Goal: Information Seeking & Learning: Learn about a topic

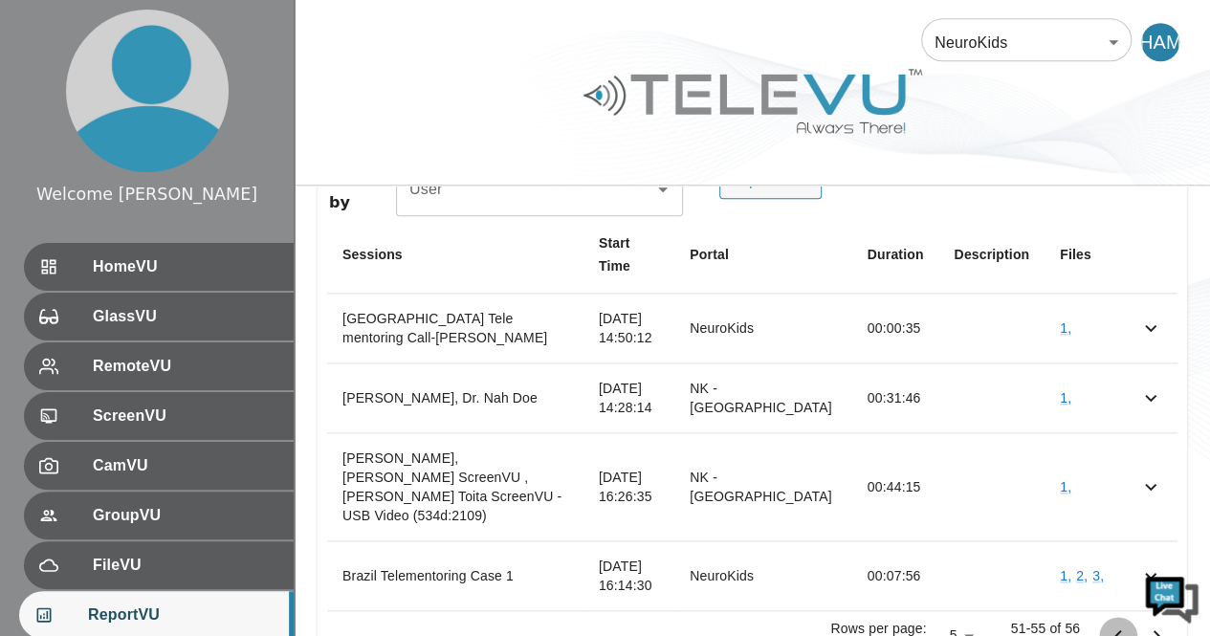
click at [1116, 625] on icon "Go to previous page" at bounding box center [1118, 636] width 23 height 23
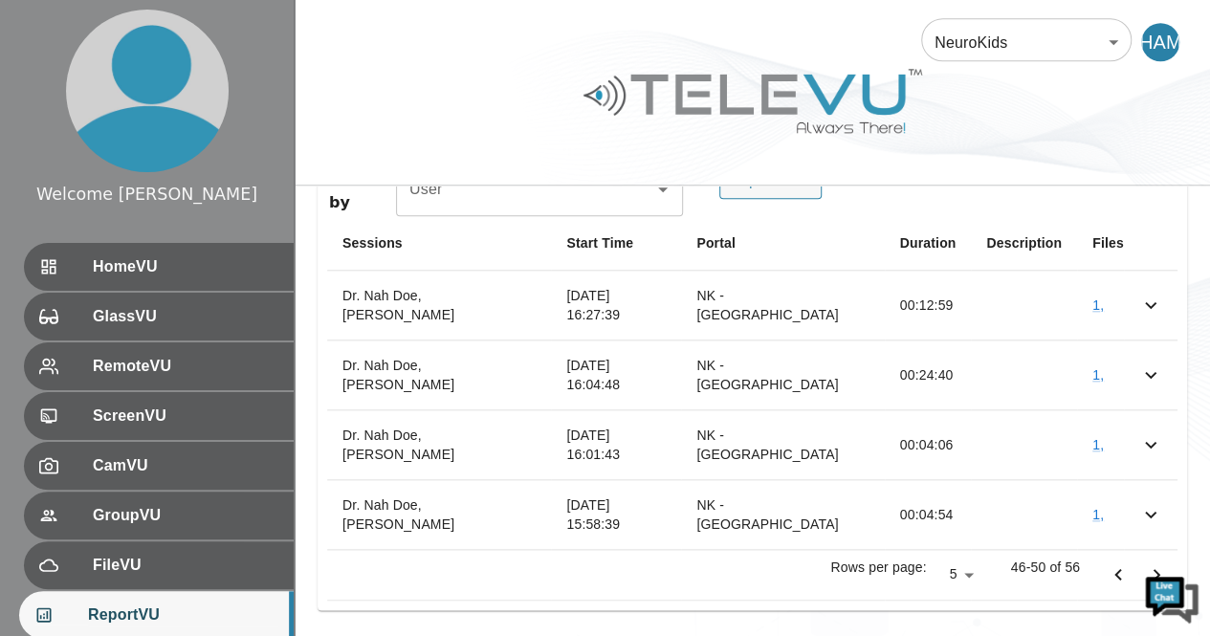
scroll to position [744, 0]
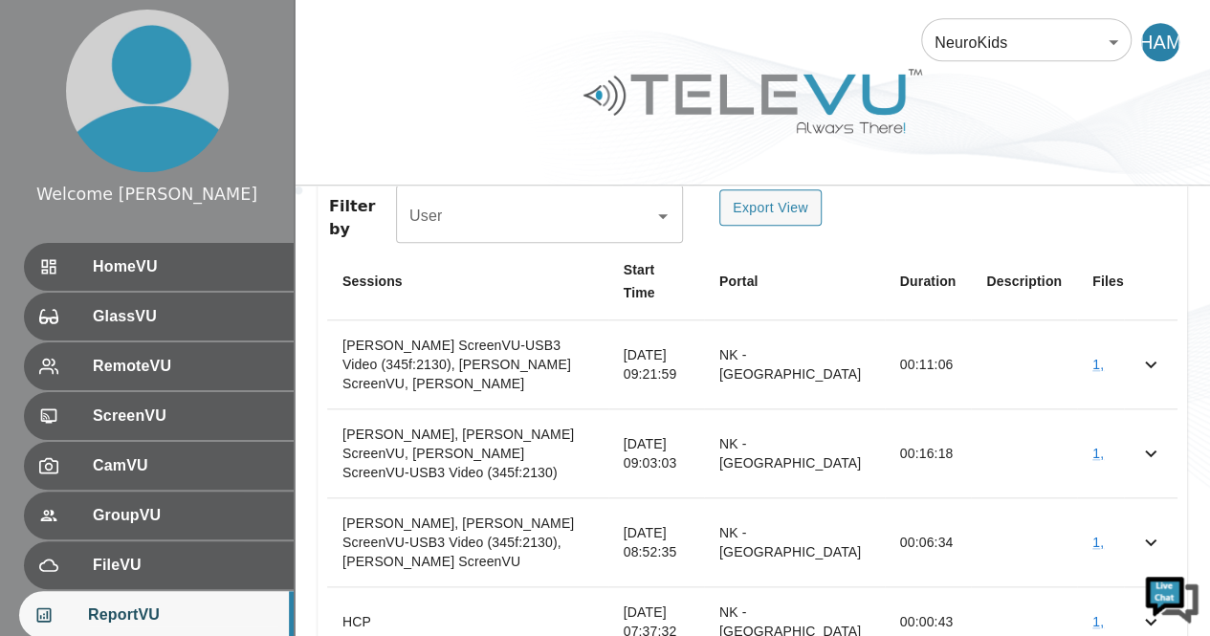
scroll to position [825, 0]
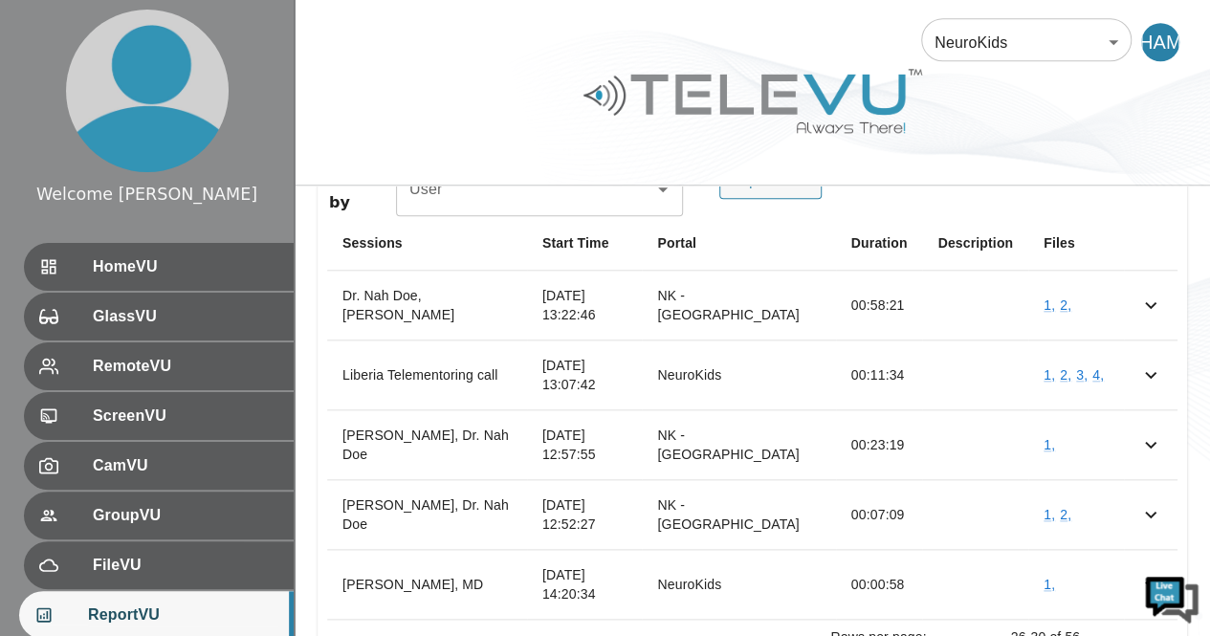
click at [1116, 571] on table "Sessions Start Time Portal Duration Description Files Dr. Nah Doe, John Mugamba…" at bounding box center [752, 443] width 850 height 454
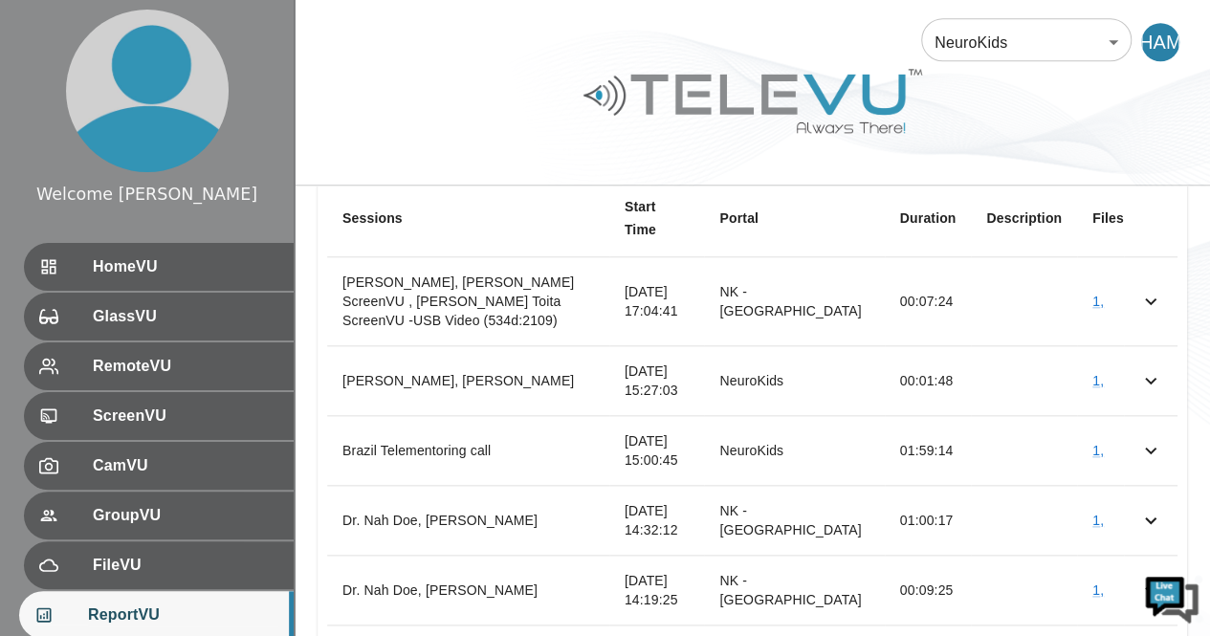
scroll to position [864, 0]
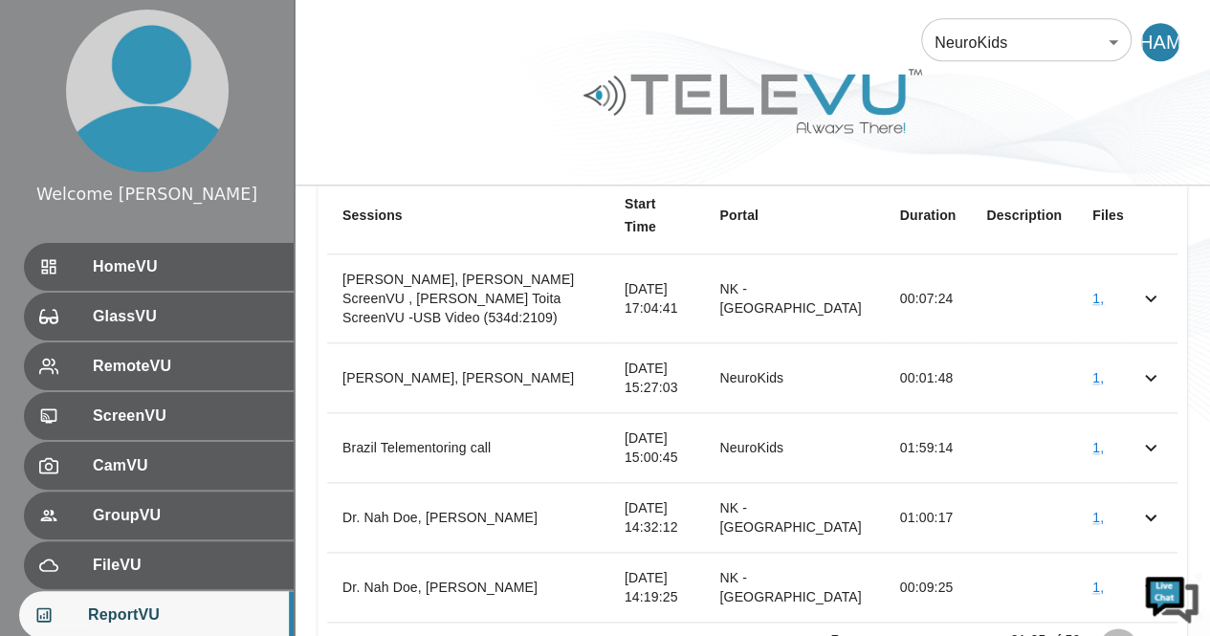
click at [1119, 635] on icon "Go to previous page" at bounding box center [1118, 647] width 23 height 23
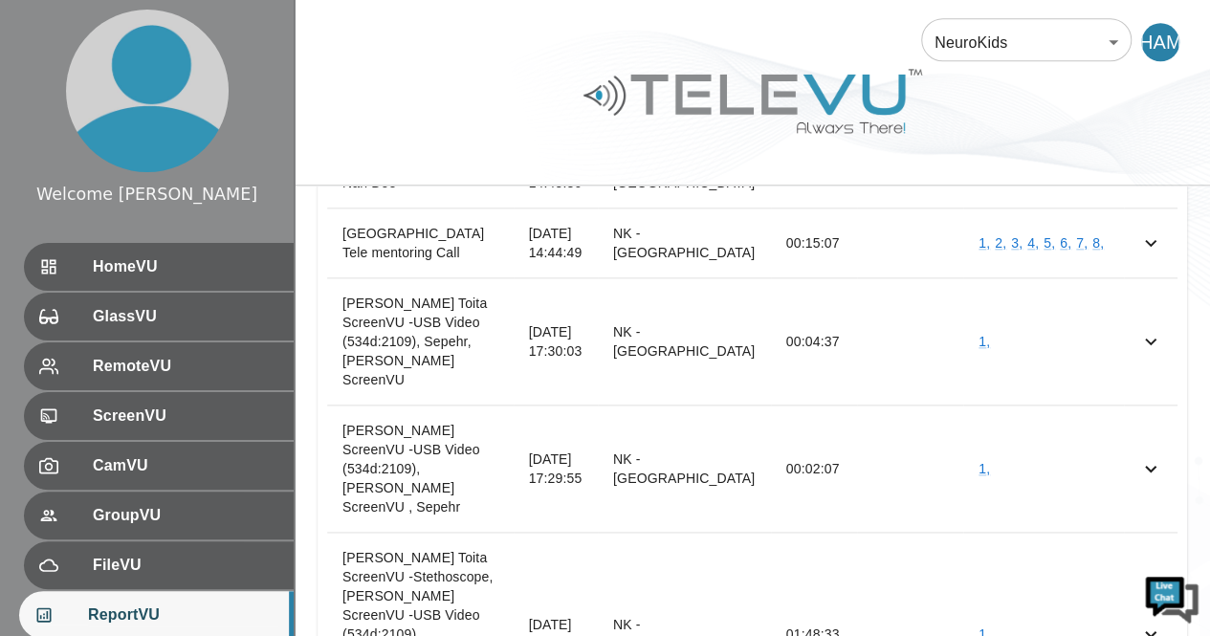
scroll to position [981, 0]
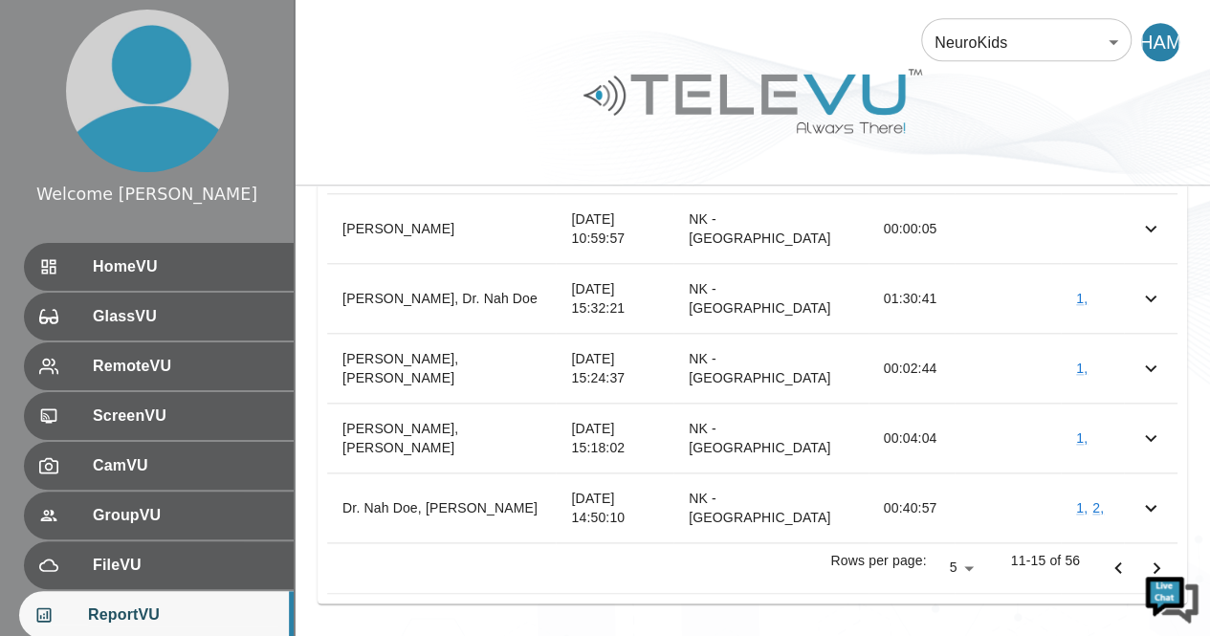
scroll to position [874, 0]
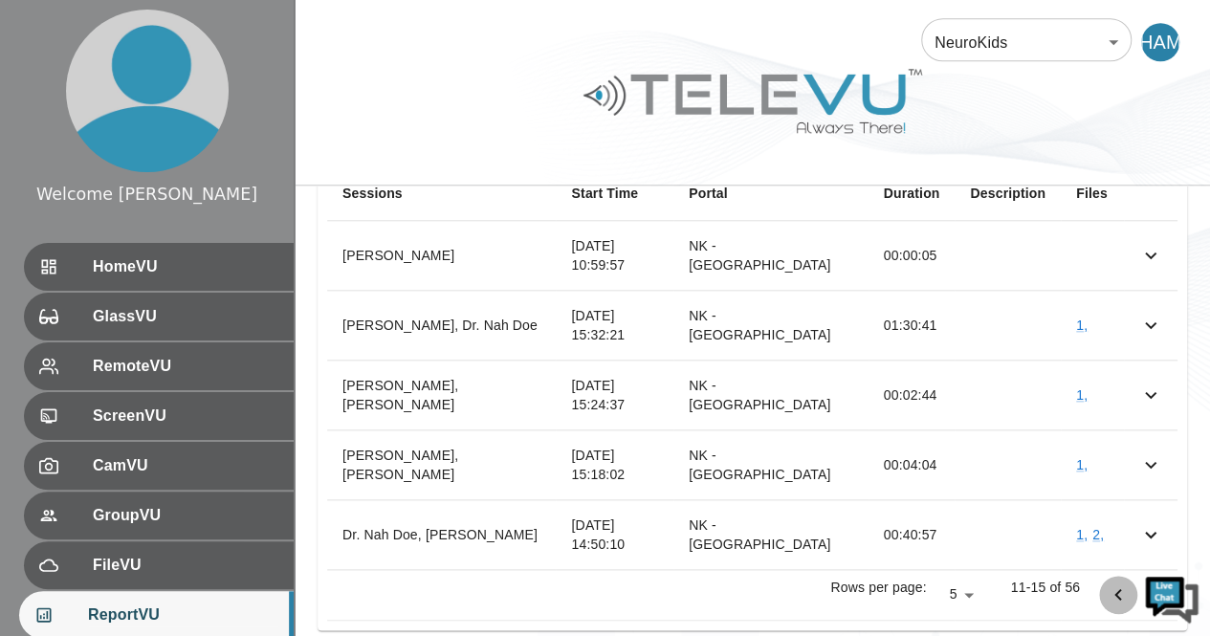
click at [1121, 583] on icon "Go to previous page" at bounding box center [1118, 594] width 23 height 23
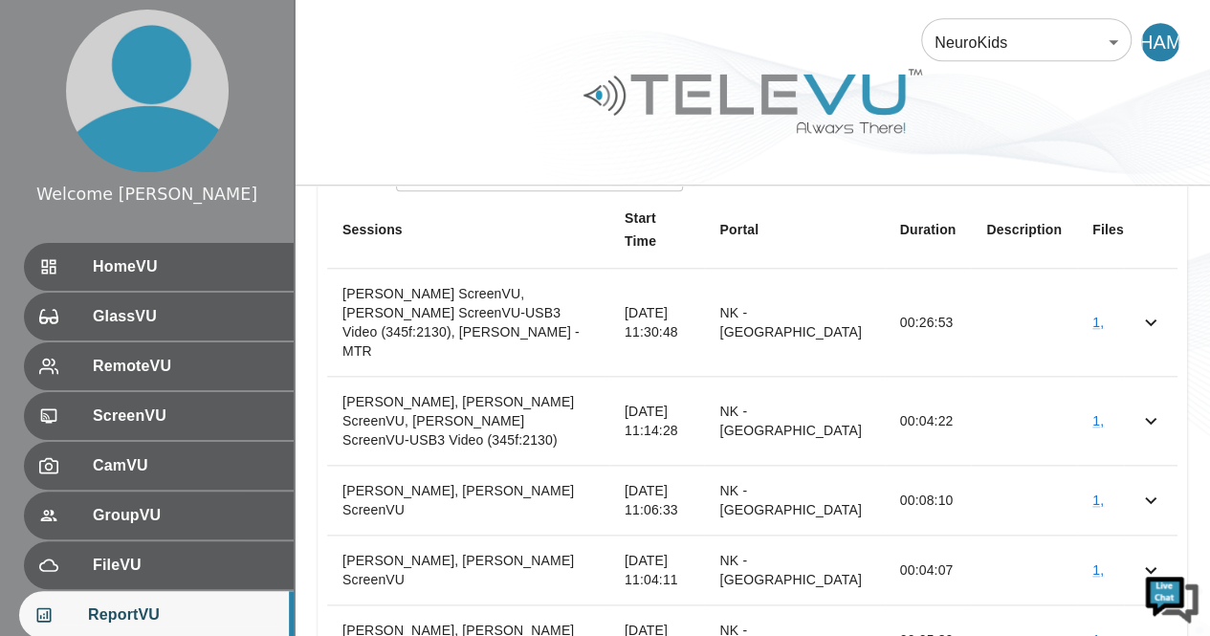
scroll to position [840, 0]
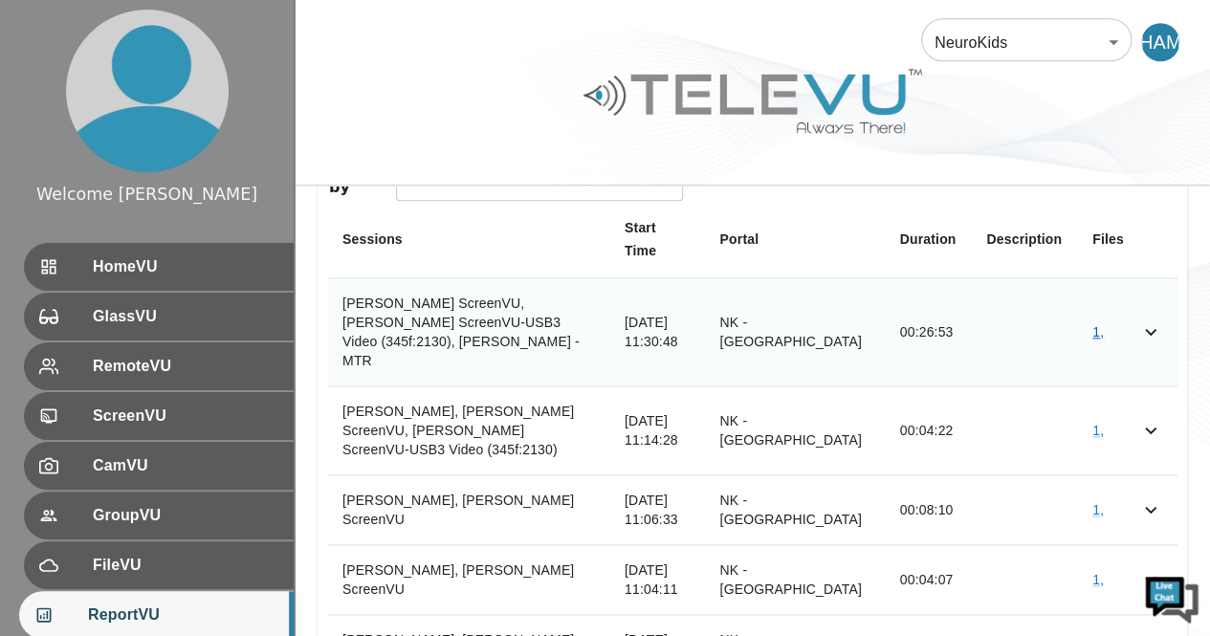
click at [1100, 324] on link "1 ," at bounding box center [1097, 331] width 11 height 15
click at [1100, 474] on td "1 ," at bounding box center [1100, 509] width 47 height 70
click at [1099, 502] on link "1 ," at bounding box center [1097, 509] width 11 height 15
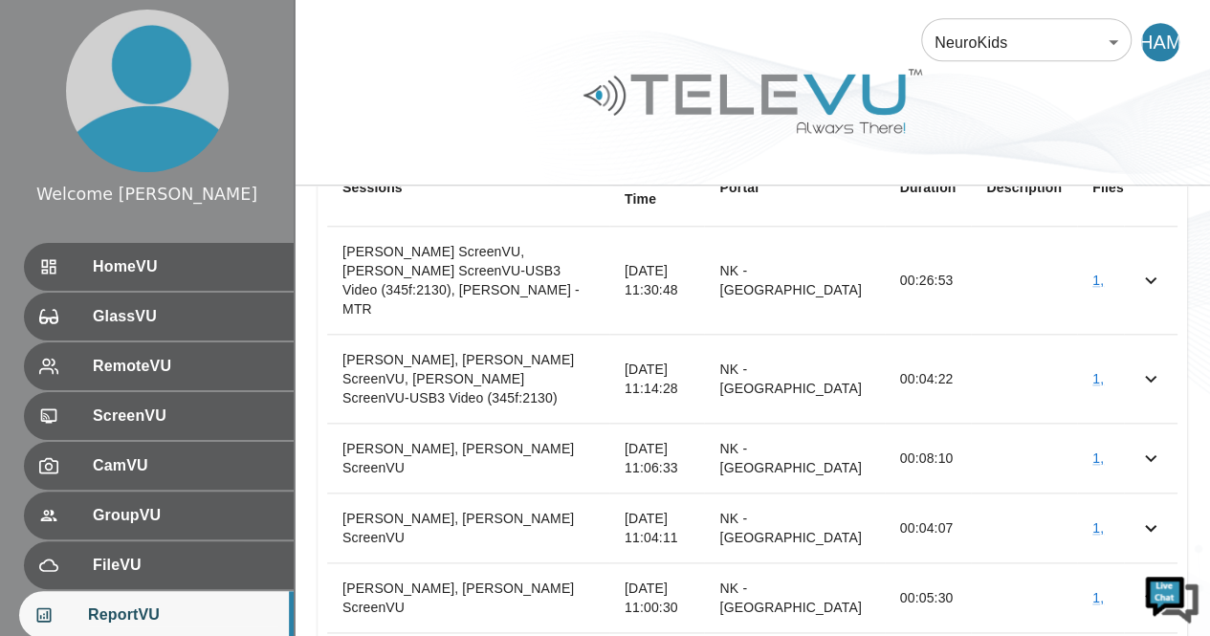
scroll to position [913, 0]
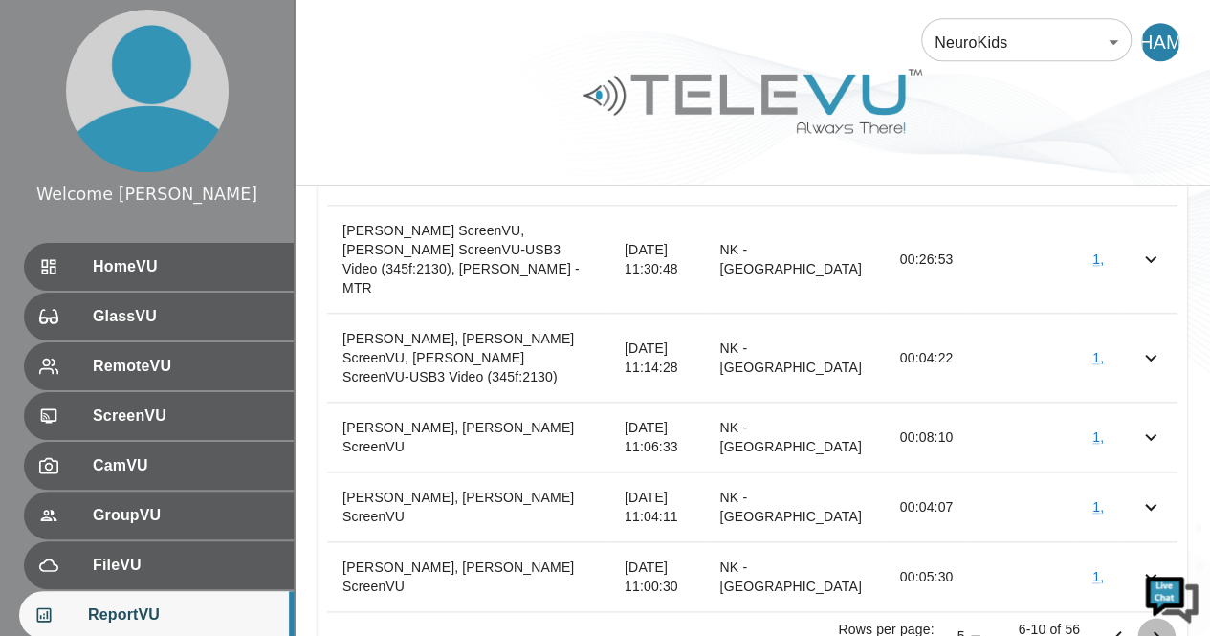
click at [1159, 626] on icon "Go to next page" at bounding box center [1156, 637] width 23 height 23
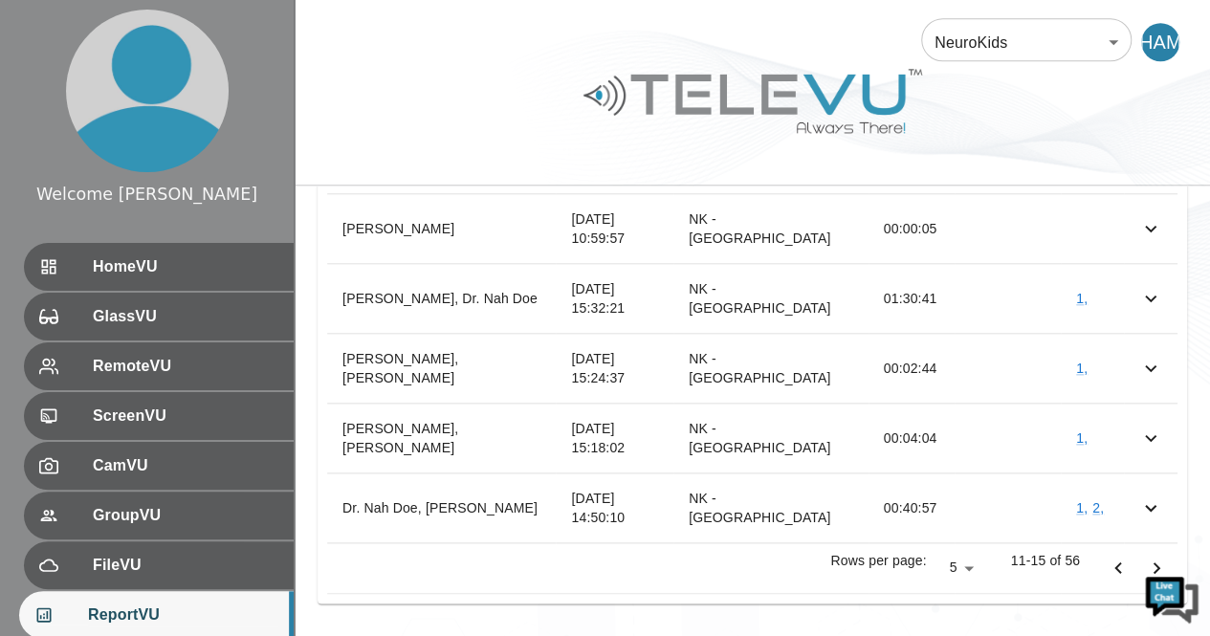
scroll to position [874, 0]
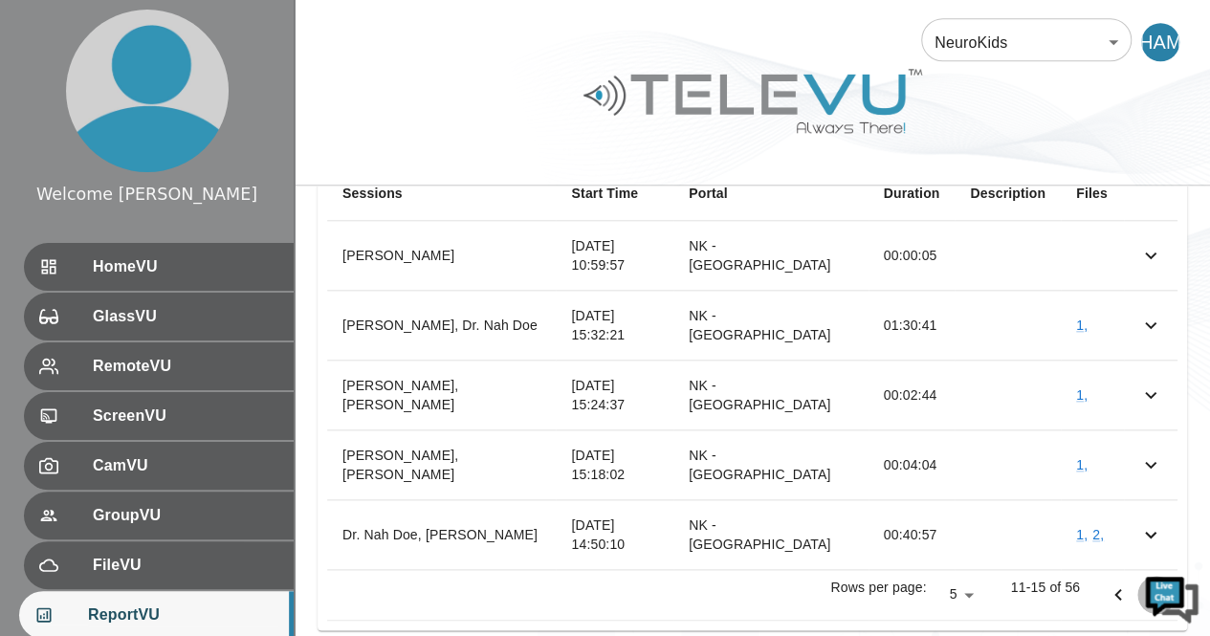
click at [1159, 583] on icon "Go to next page" at bounding box center [1156, 594] width 23 height 23
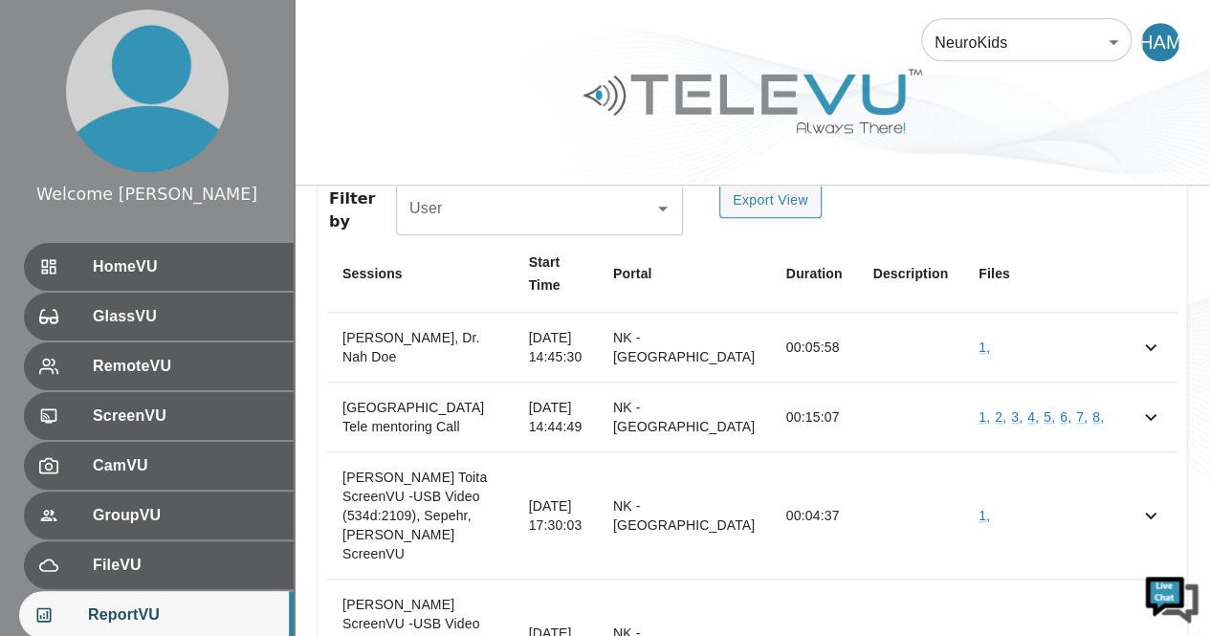
scroll to position [802, 0]
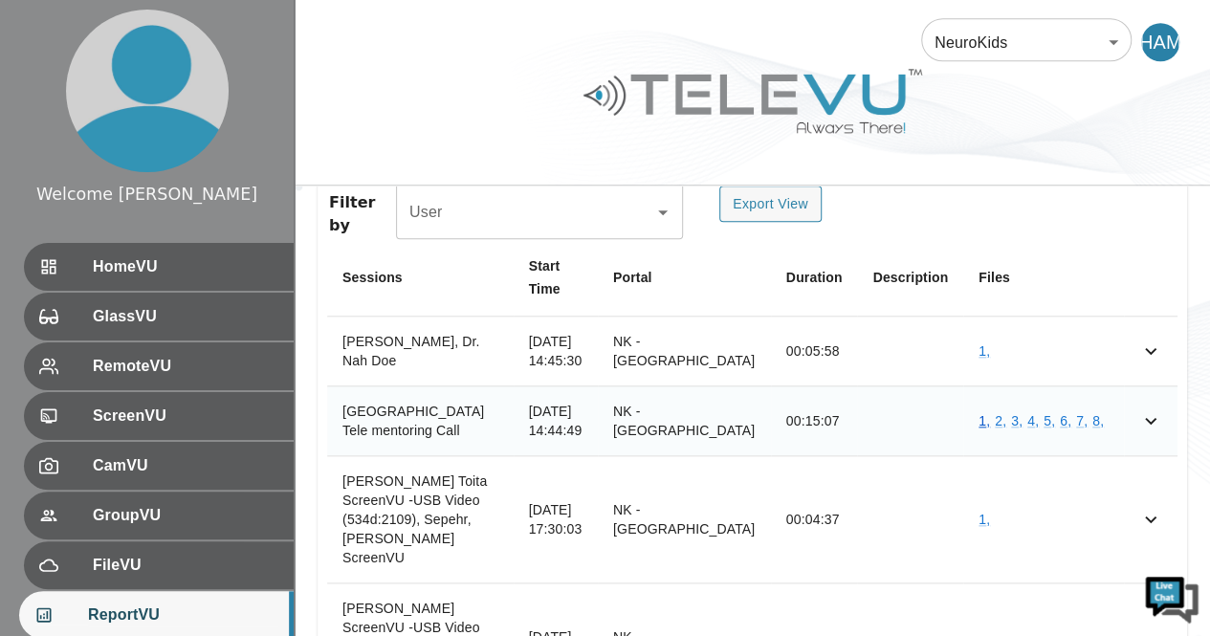
click at [983, 413] on link "1 ," at bounding box center [984, 420] width 11 height 15
click at [1003, 413] on link "2 ," at bounding box center [1000, 420] width 11 height 15
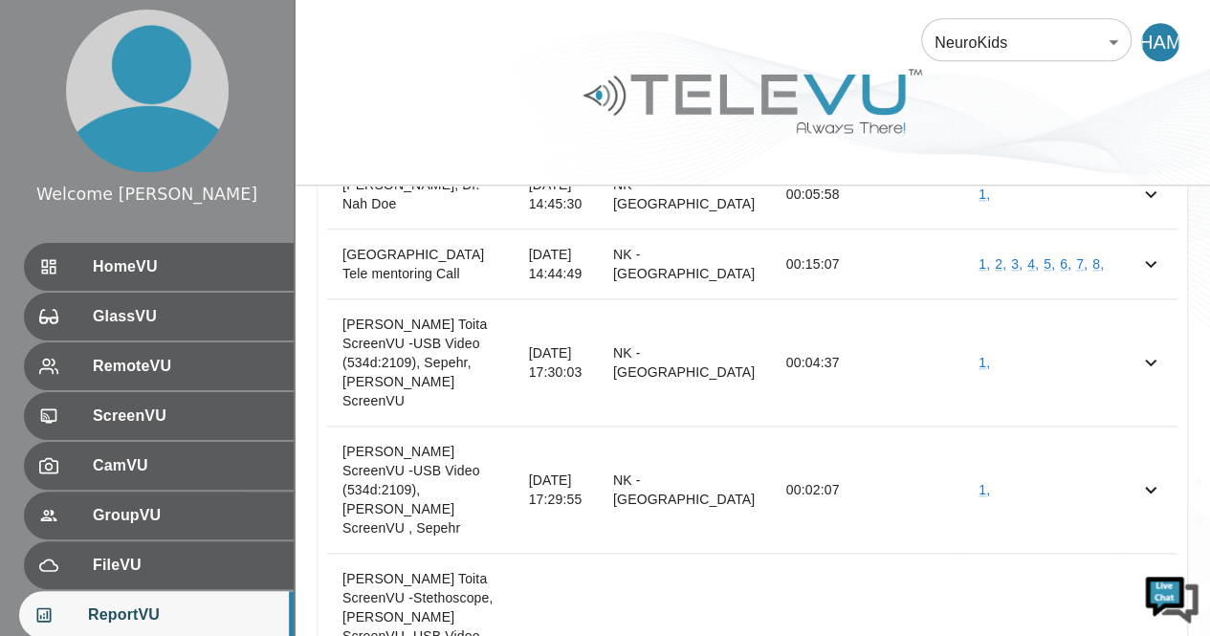
scroll to position [970, 0]
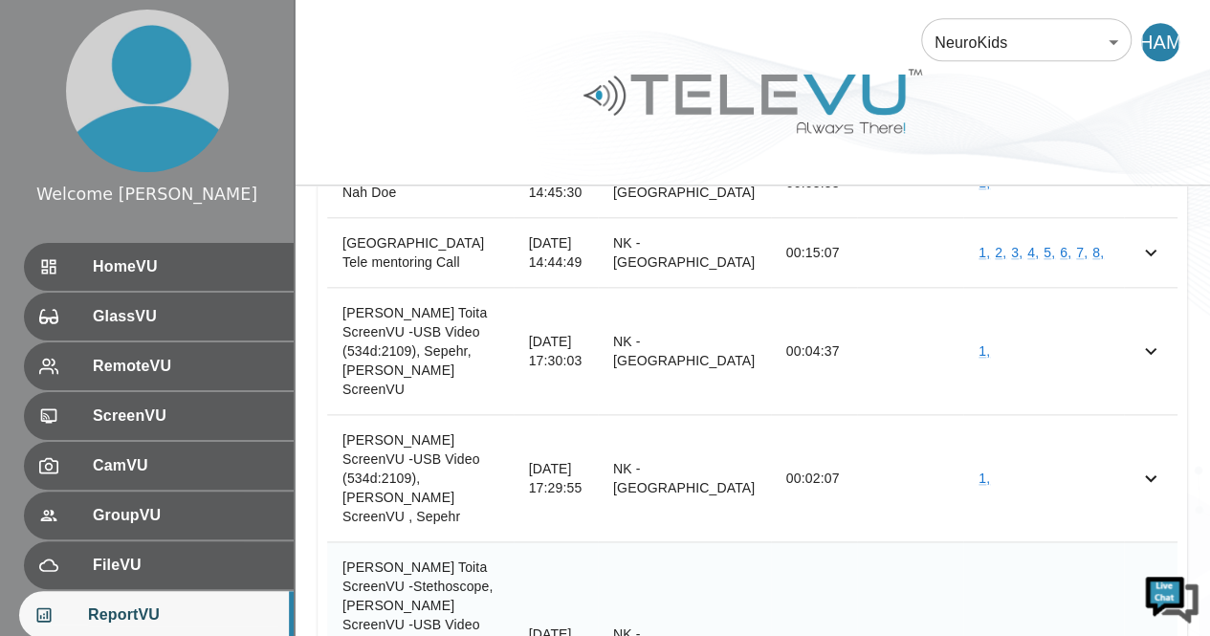
click at [984, 635] on link "1 ," at bounding box center [984, 643] width 11 height 15
drag, startPoint x: 1211, startPoint y: 500, endPoint x: 1075, endPoint y: 554, distance: 146.0
click at [1075, 554] on td "1 ," at bounding box center [1043, 643] width 161 height 204
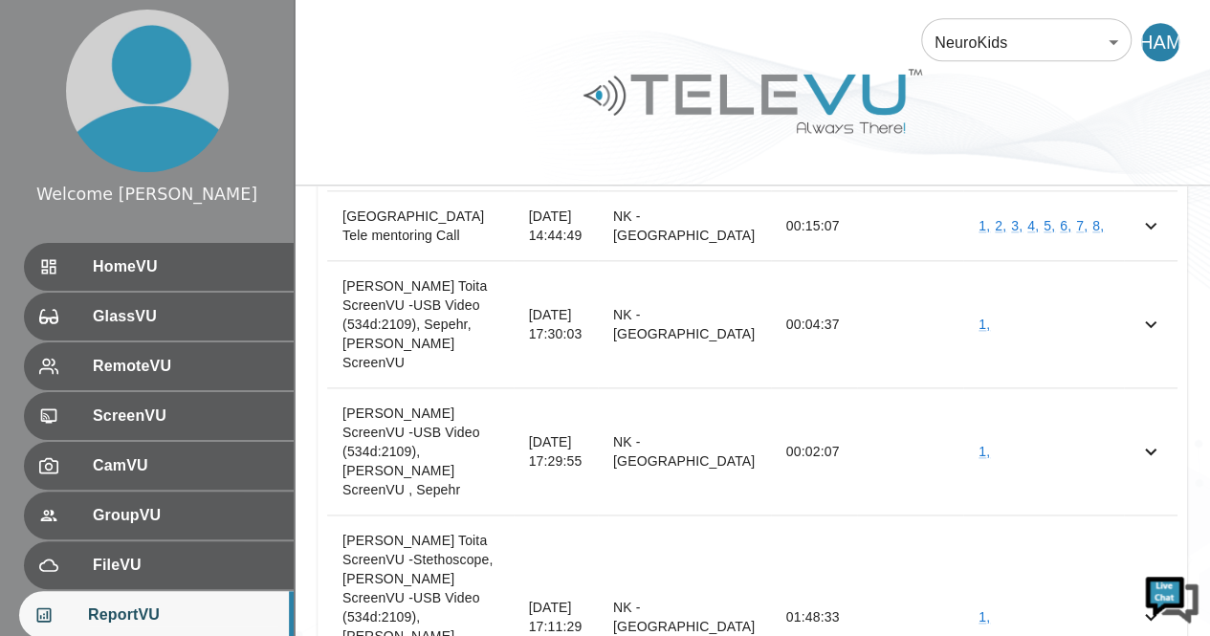
scroll to position [1008, 0]
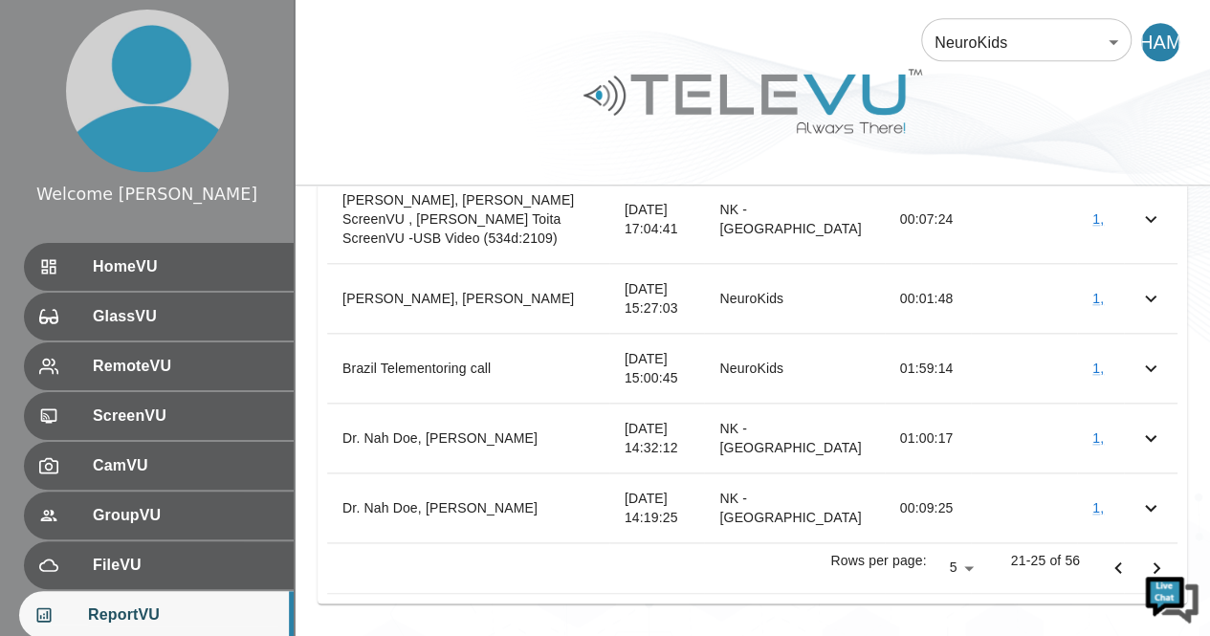
scroll to position [893, 0]
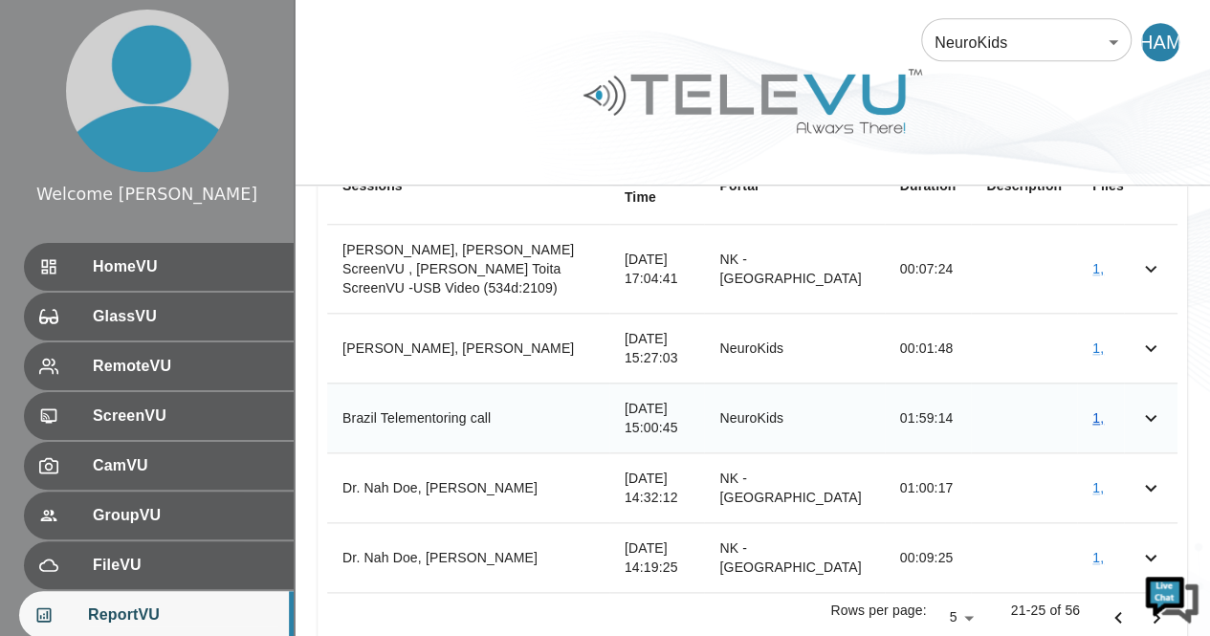
click at [1100, 410] on link "1 ," at bounding box center [1097, 417] width 11 height 15
click at [1098, 480] on link "1 ," at bounding box center [1097, 487] width 11 height 15
click at [1094, 550] on link "1 ," at bounding box center [1097, 557] width 11 height 15
click at [1156, 606] on icon "Go to next page" at bounding box center [1156, 617] width 23 height 23
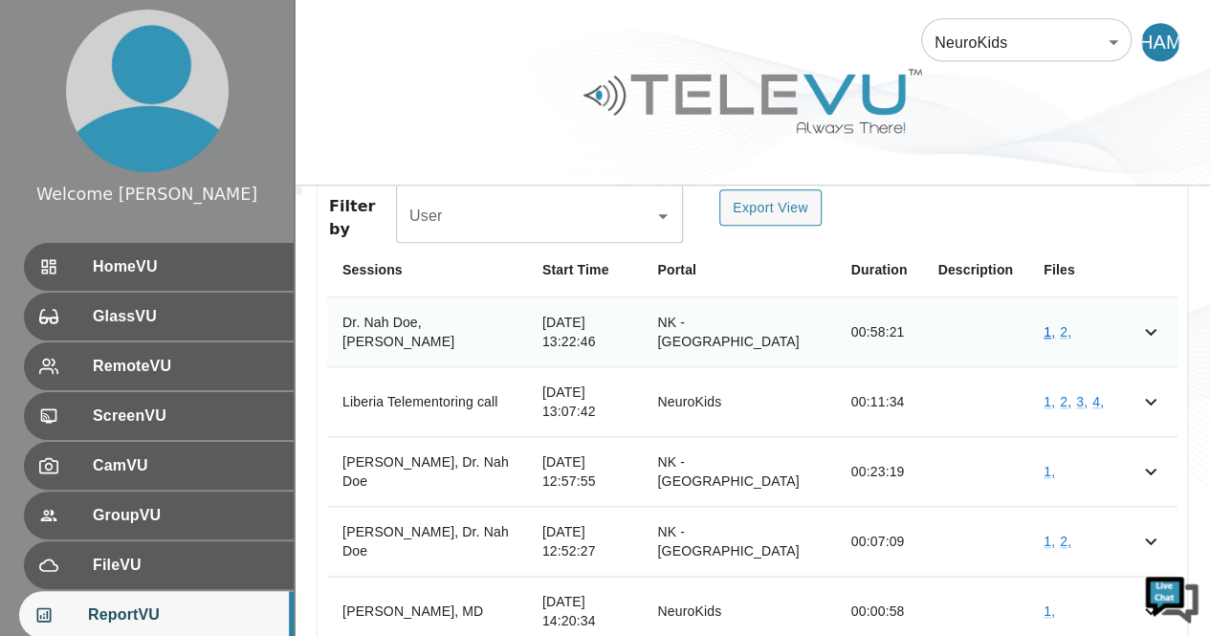
click at [1048, 324] on link "1 ," at bounding box center [1049, 331] width 11 height 15
click at [1045, 366] on td "1 , 2 , 3 , 4 ," at bounding box center [1076, 401] width 96 height 70
click at [1046, 394] on link "1 ," at bounding box center [1049, 401] width 11 height 15
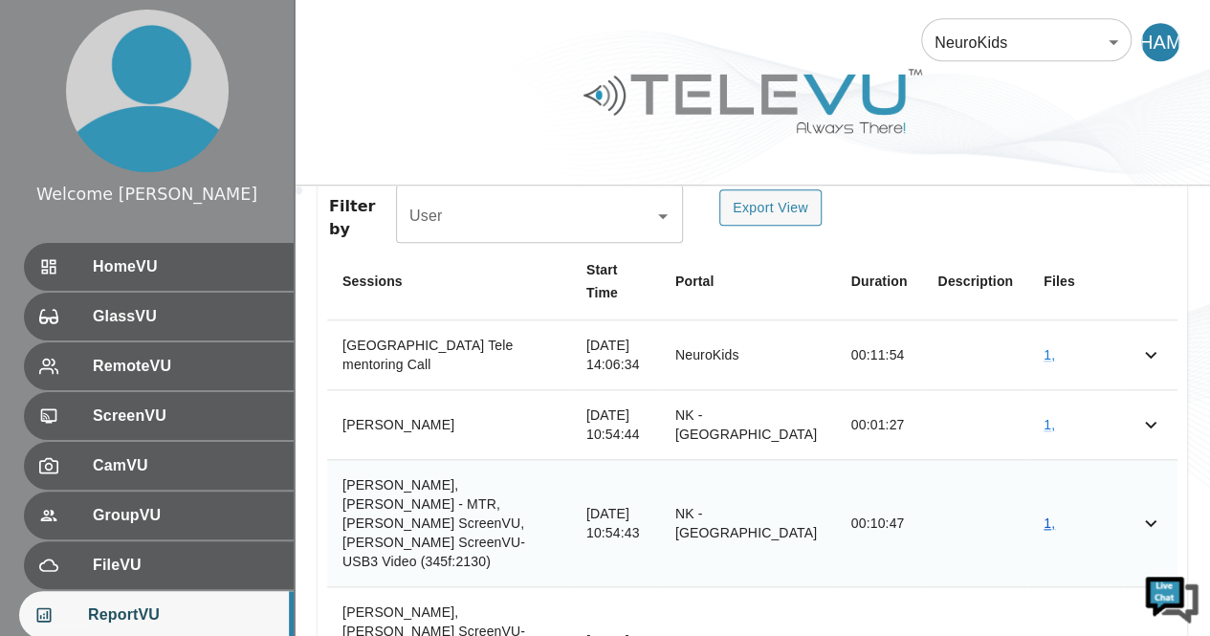
click at [1050, 516] on link "1 ," at bounding box center [1049, 523] width 11 height 15
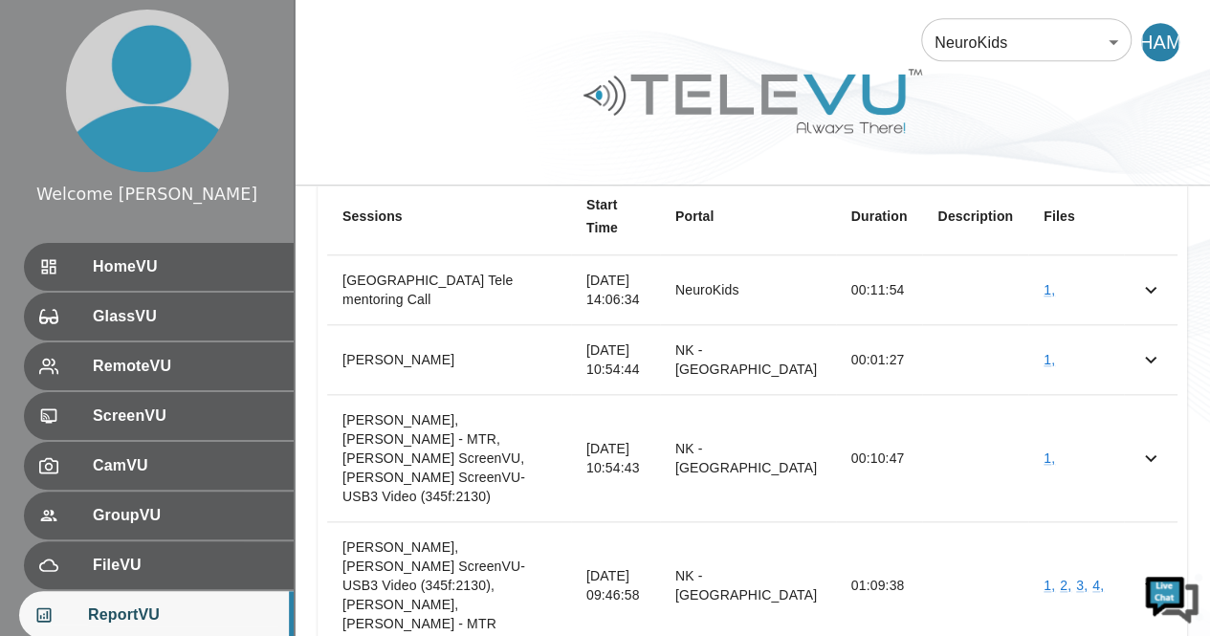
scroll to position [867, 0]
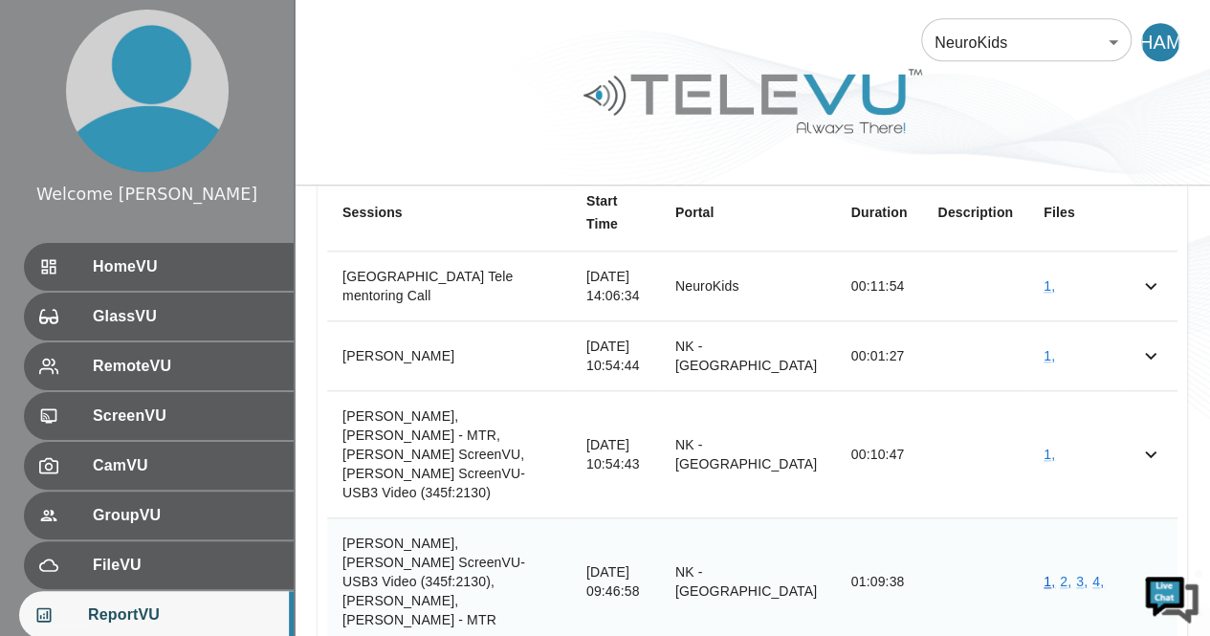
click at [1047, 574] on link "1 ," at bounding box center [1049, 581] width 11 height 15
click at [1063, 574] on link "2 ," at bounding box center [1065, 581] width 11 height 15
click at [1077, 574] on link "3 ," at bounding box center [1081, 581] width 11 height 15
click at [1095, 574] on link "4 ," at bounding box center [1097, 581] width 11 height 15
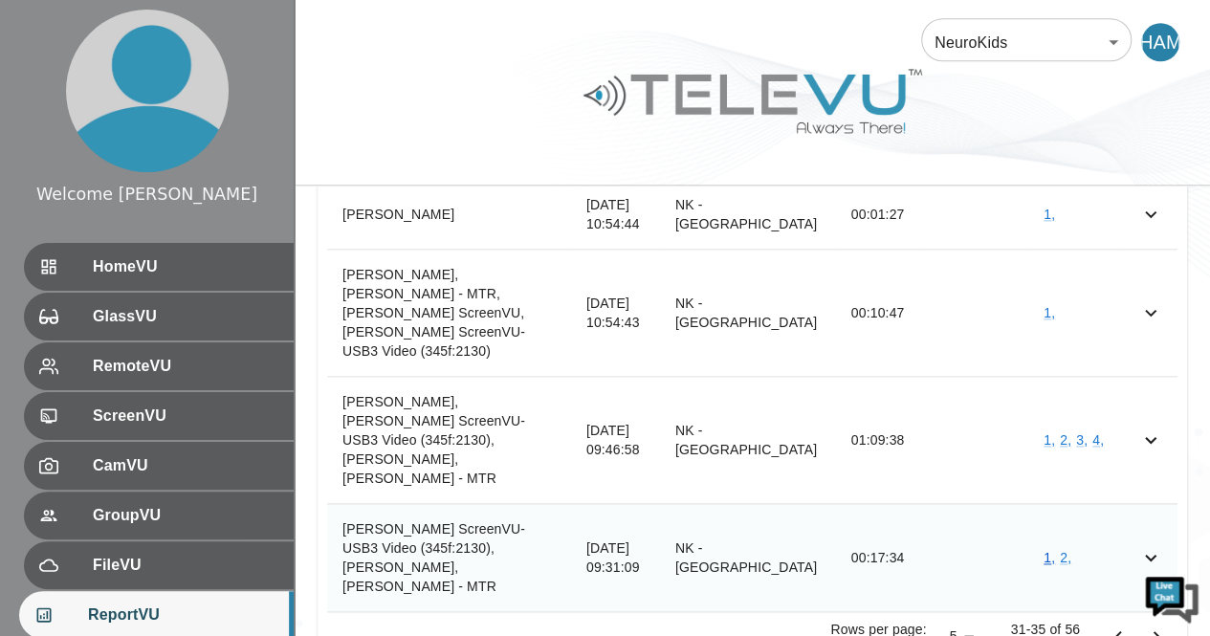
click at [1049, 550] on link "1 ," at bounding box center [1049, 557] width 11 height 15
click at [1063, 550] on link "2 ," at bounding box center [1065, 557] width 11 height 15
click at [1155, 631] on icon "Go to next page" at bounding box center [1157, 636] width 7 height 11
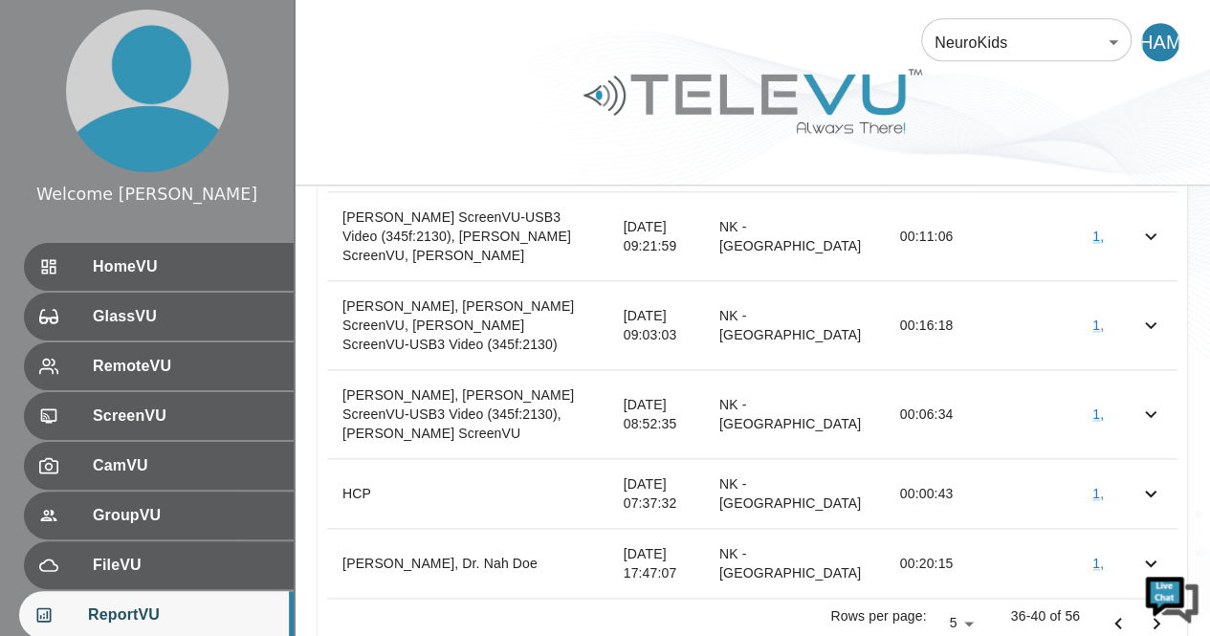
scroll to position [932, 0]
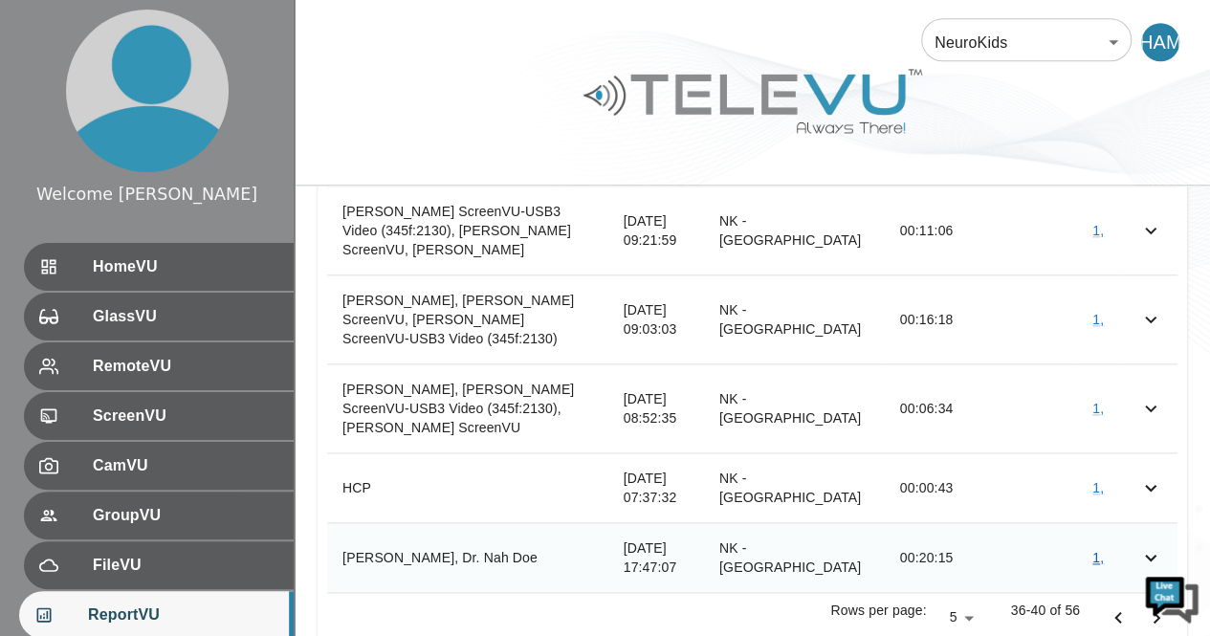
click at [1097, 550] on link "1 ," at bounding box center [1097, 557] width 11 height 15
click at [1155, 612] on icon "Go to next page" at bounding box center [1157, 617] width 7 height 11
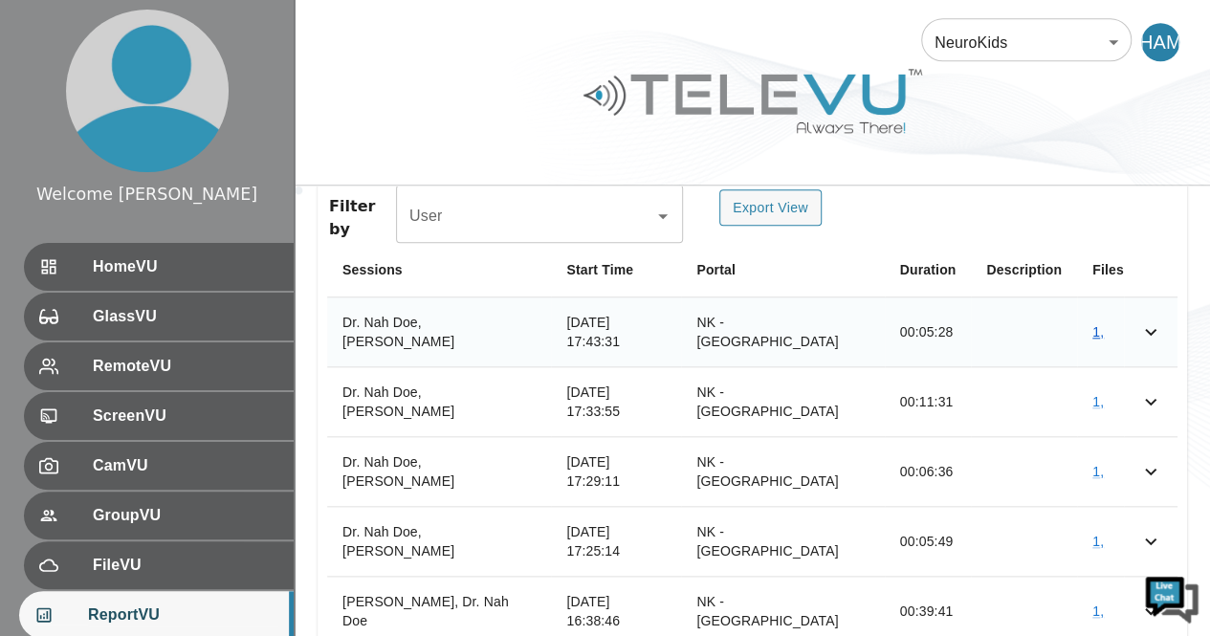
click at [1092, 324] on link "1 ," at bounding box center [1097, 331] width 11 height 15
click at [1092, 394] on link "1 ," at bounding box center [1097, 401] width 11 height 15
click at [1092, 464] on link "1 ," at bounding box center [1097, 471] width 11 height 15
click at [1092, 534] on link "1 ," at bounding box center [1097, 541] width 11 height 15
click at [1093, 604] on link "1 ," at bounding box center [1097, 611] width 11 height 15
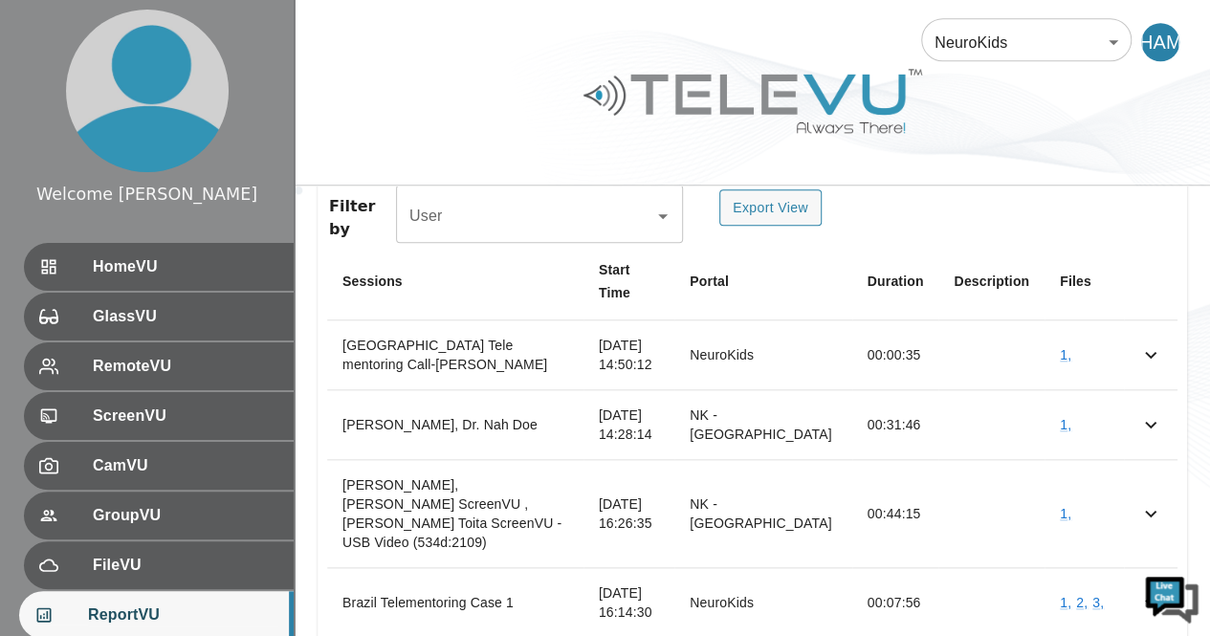
scroll to position [825, 0]
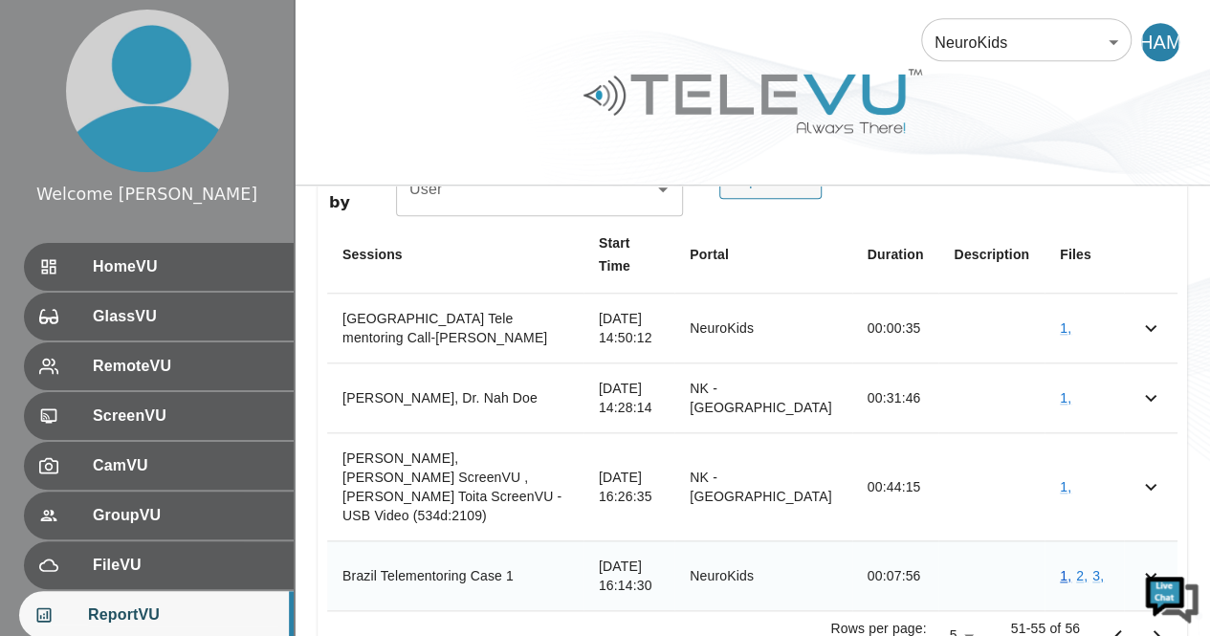
click at [1067, 568] on link "1 ," at bounding box center [1065, 575] width 11 height 15
click at [1082, 568] on link "2 ," at bounding box center [1081, 575] width 11 height 15
click at [1095, 568] on link "3 ," at bounding box center [1097, 575] width 11 height 15
click at [1155, 625] on icon "Go to next page" at bounding box center [1156, 636] width 23 height 23
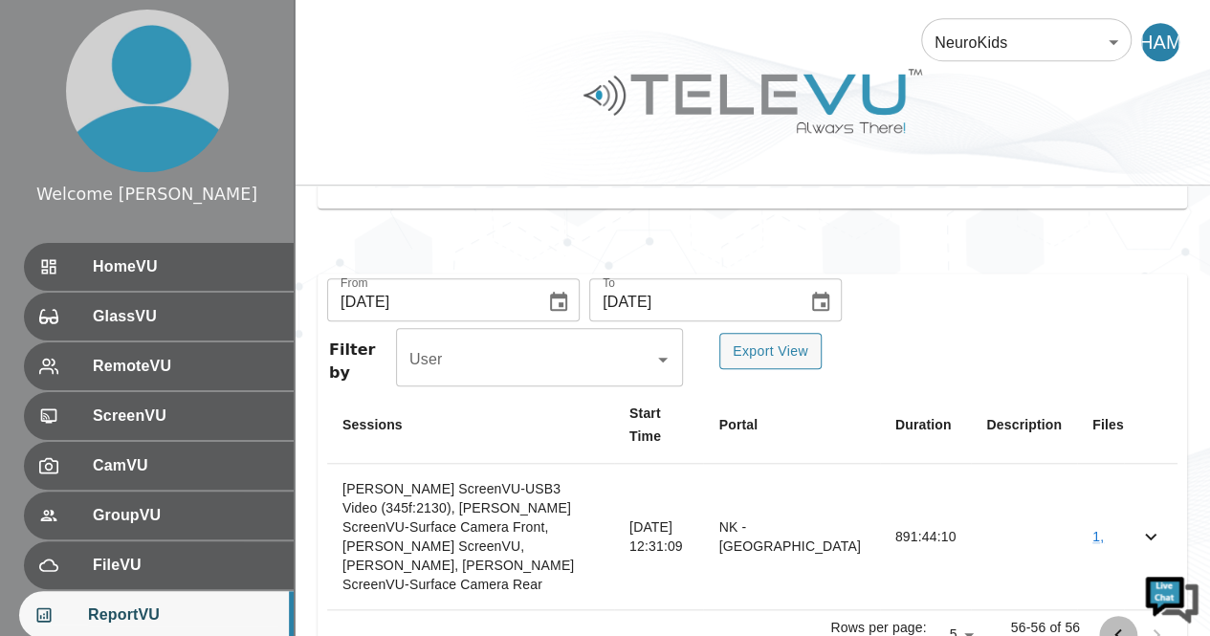
click at [1116, 628] on icon "Go to previous page" at bounding box center [1117, 633] width 7 height 11
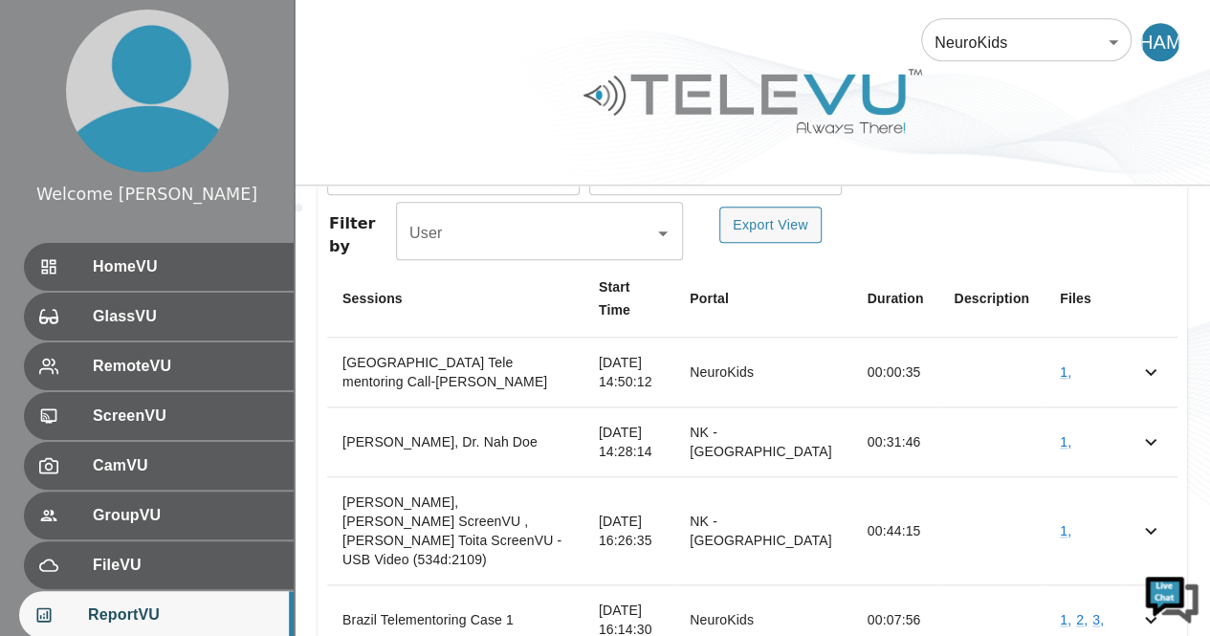
scroll to position [789, 0]
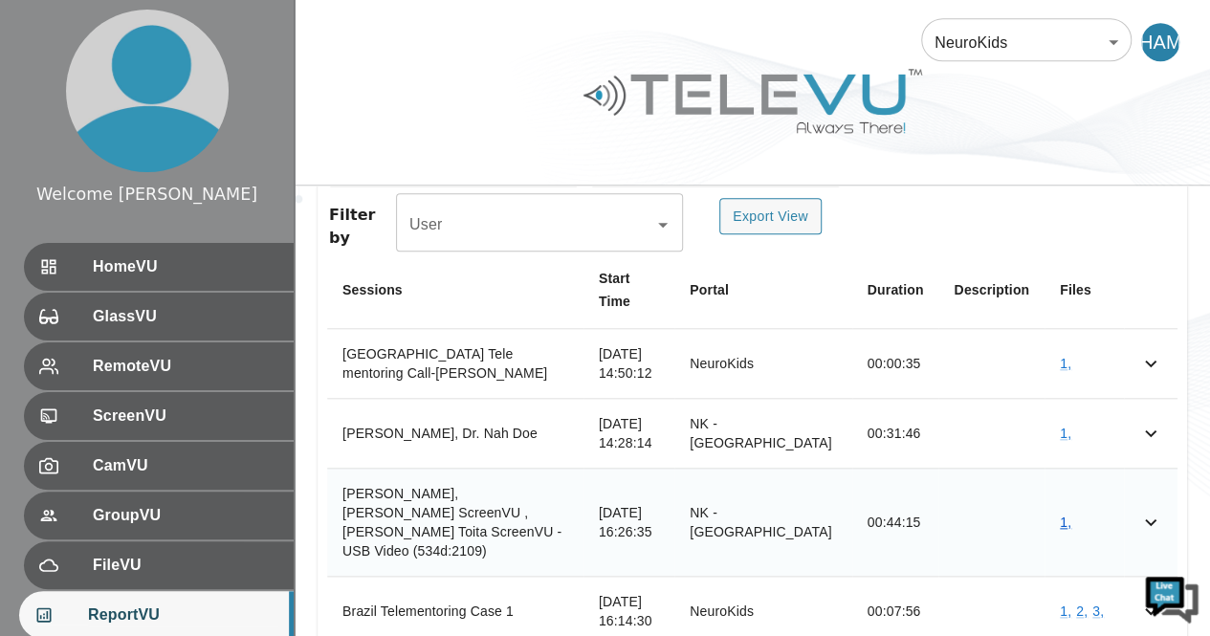
click at [1064, 515] on link "1 ," at bounding box center [1065, 522] width 11 height 15
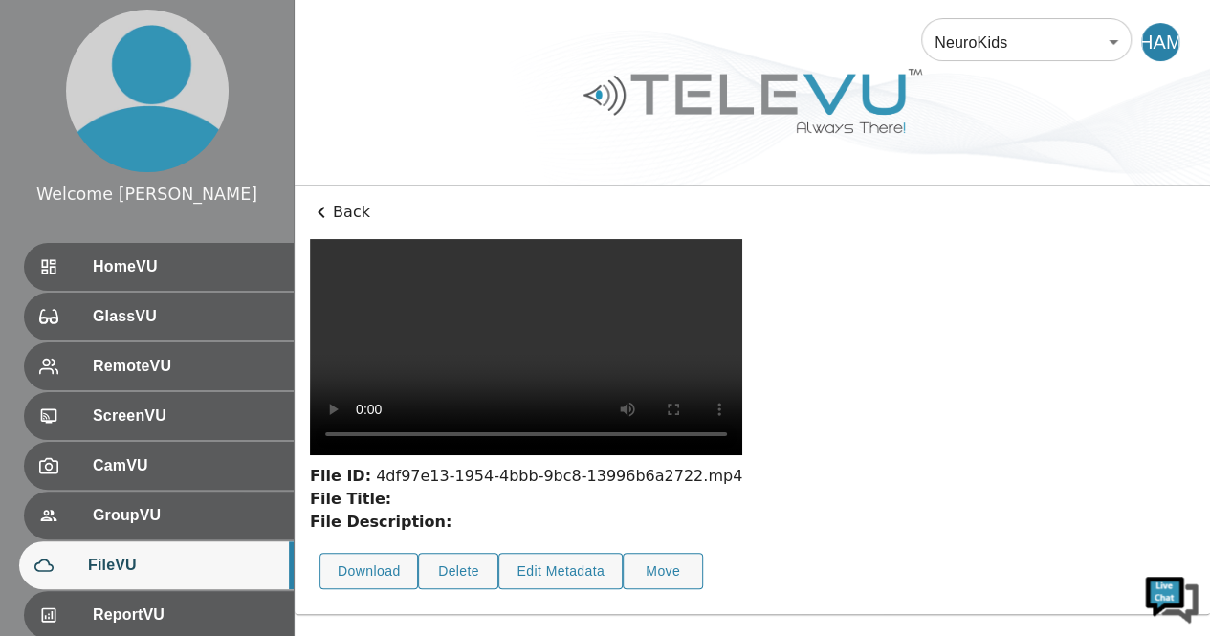
scroll to position [164, 0]
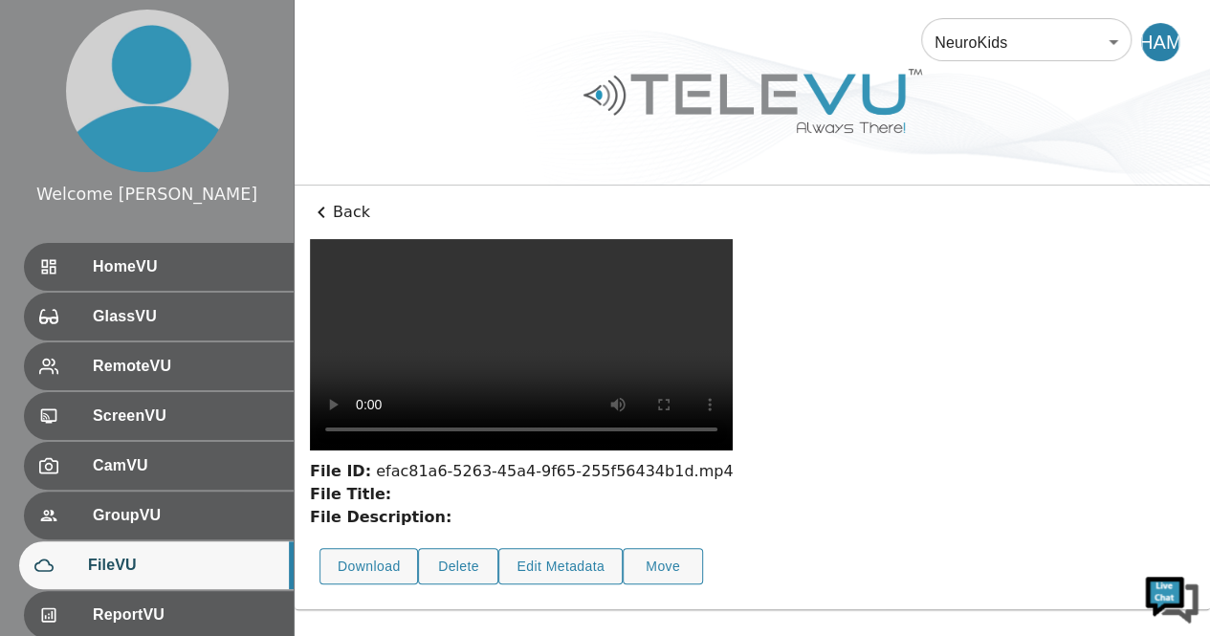
scroll to position [113, 0]
drag, startPoint x: 574, startPoint y: 506, endPoint x: 503, endPoint y: 421, distance: 110.7
click at [503, 421] on video at bounding box center [521, 344] width 423 height 211
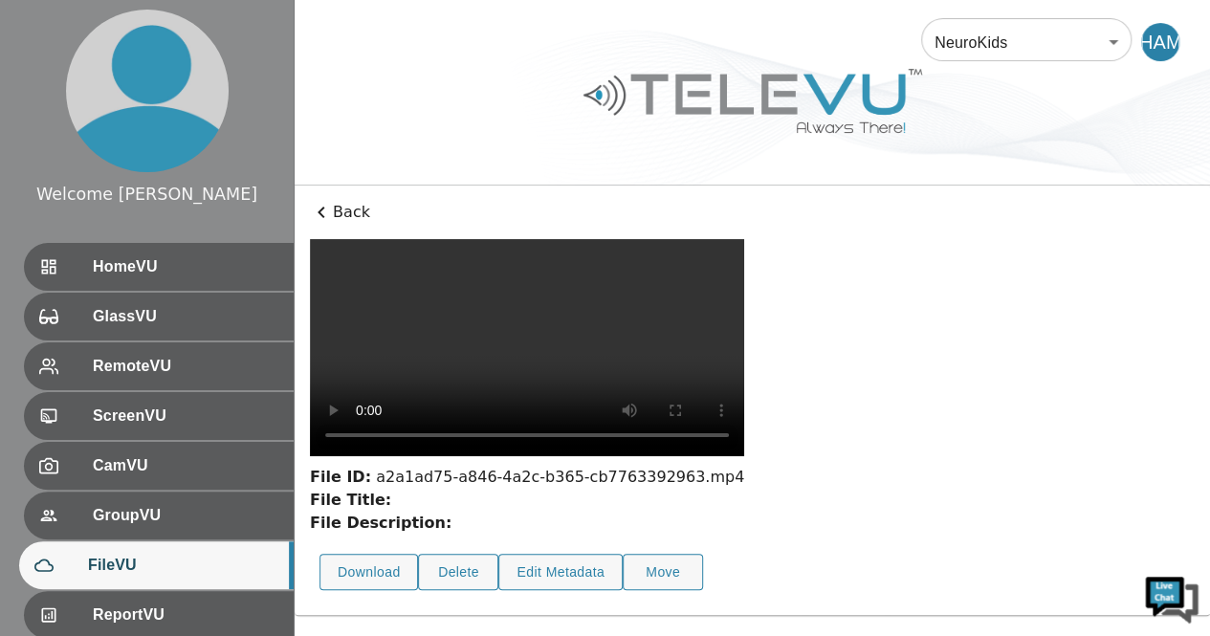
scroll to position [100, 0]
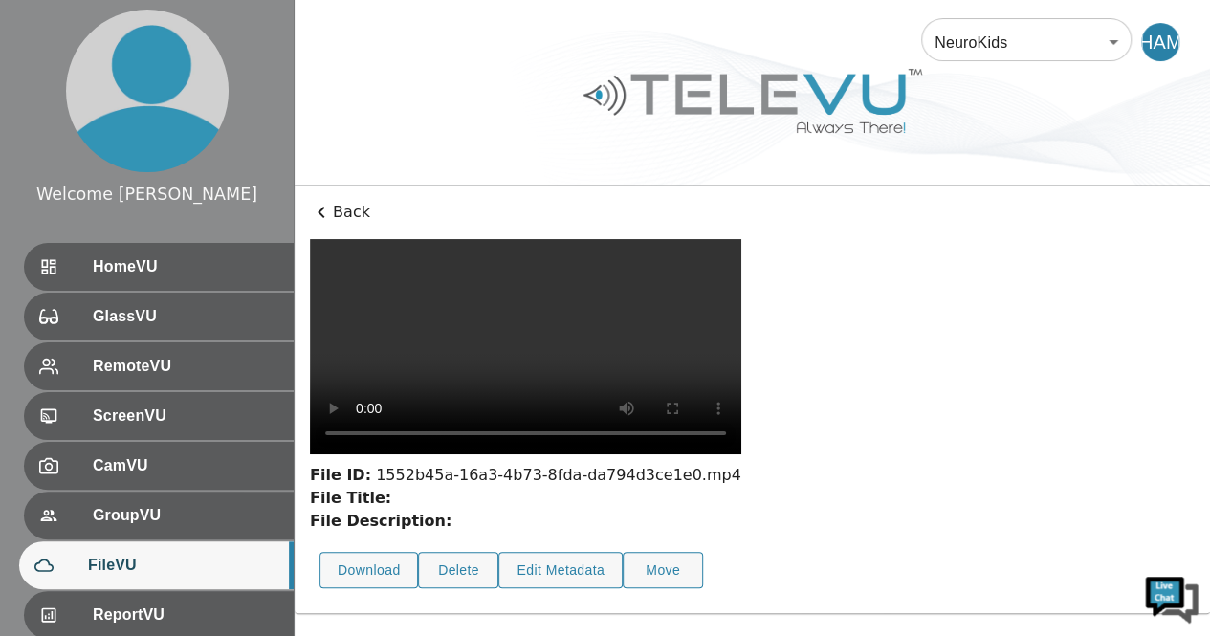
drag, startPoint x: 369, startPoint y: 627, endPoint x: 355, endPoint y: 475, distance: 151.8
click at [355, 454] on video at bounding box center [525, 346] width 431 height 215
drag, startPoint x: 979, startPoint y: 627, endPoint x: 903, endPoint y: 458, distance: 184.5
click at [741, 454] on video at bounding box center [525, 346] width 431 height 215
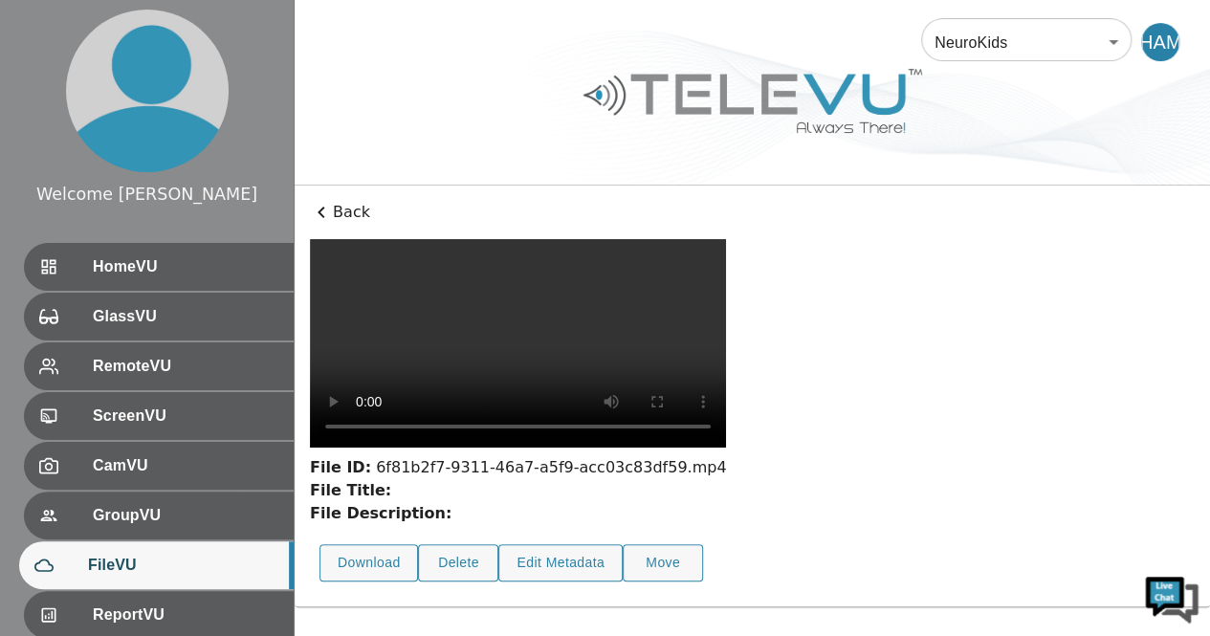
scroll to position [88, 0]
click at [522, 370] on video at bounding box center [518, 343] width 416 height 209
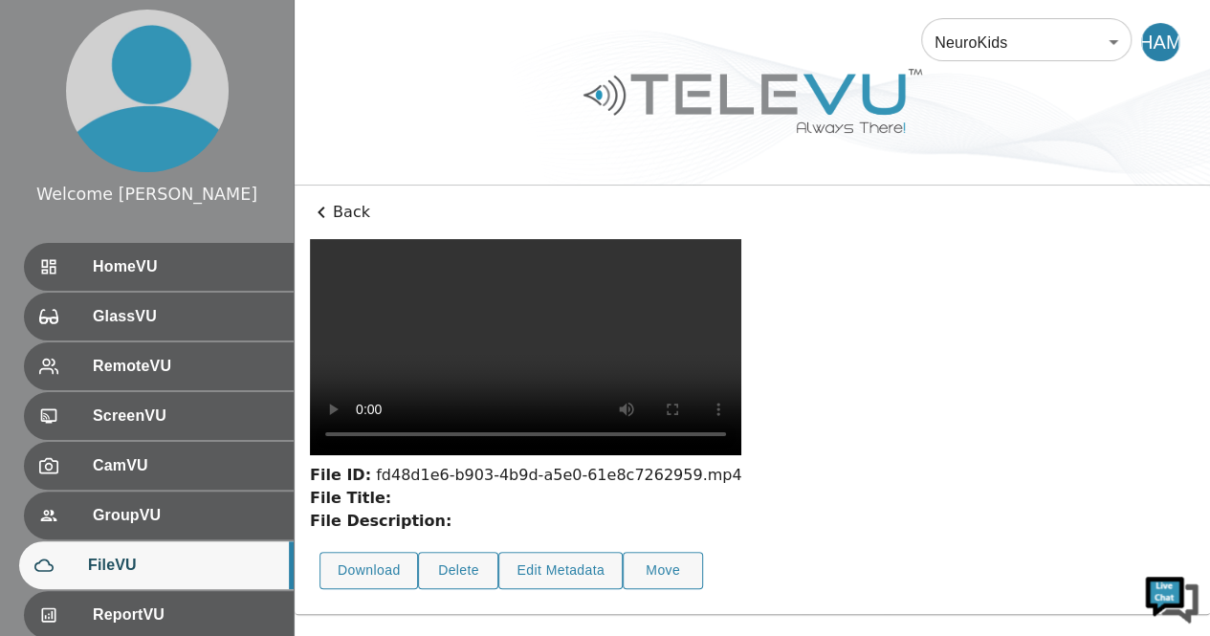
click at [335, 336] on video at bounding box center [525, 347] width 431 height 216
click at [600, 451] on video at bounding box center [525, 347] width 431 height 216
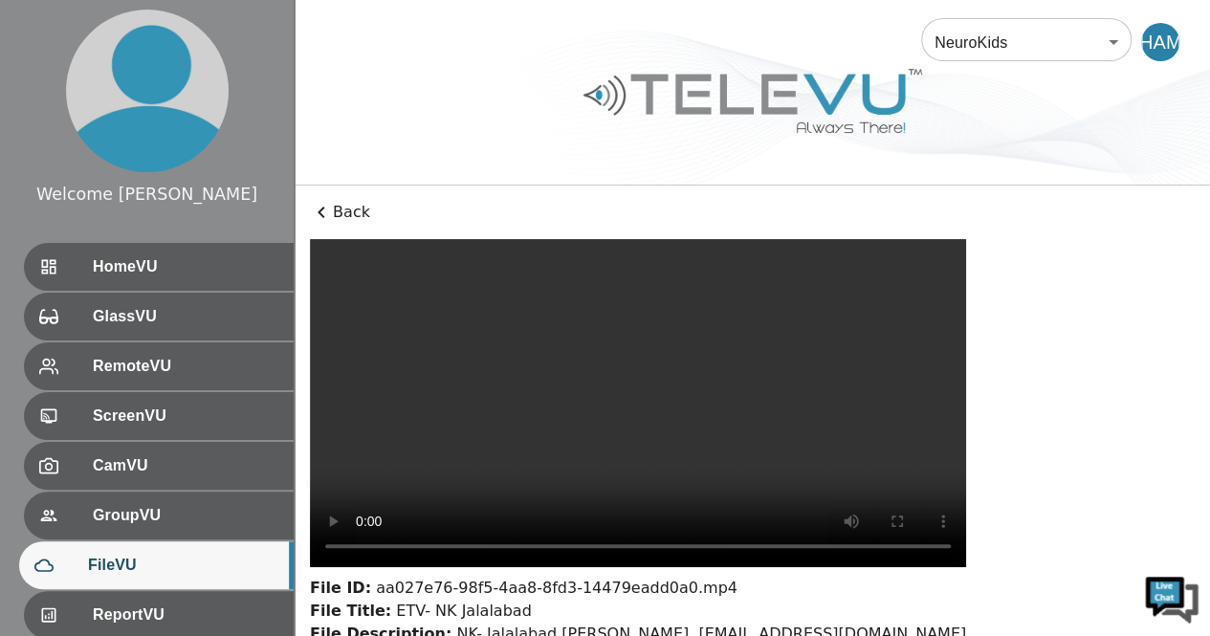
drag, startPoint x: 379, startPoint y: 618, endPoint x: 375, endPoint y: 550, distance: 68.0
click at [375, 550] on video at bounding box center [638, 403] width 656 height 328
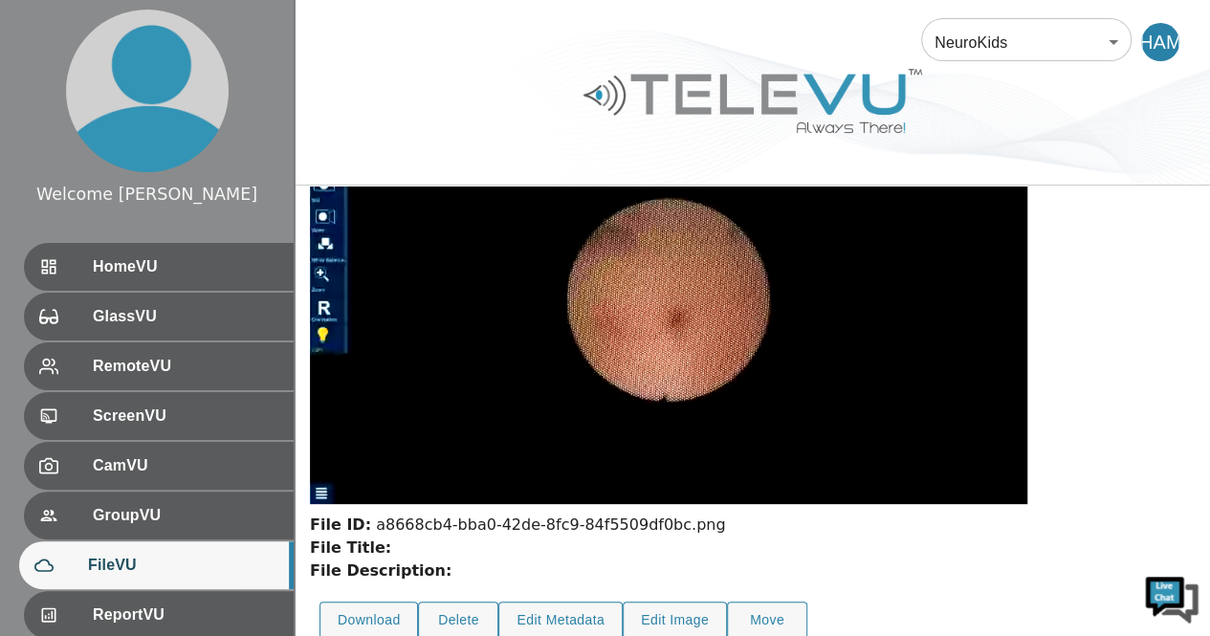
scroll to position [151, 0]
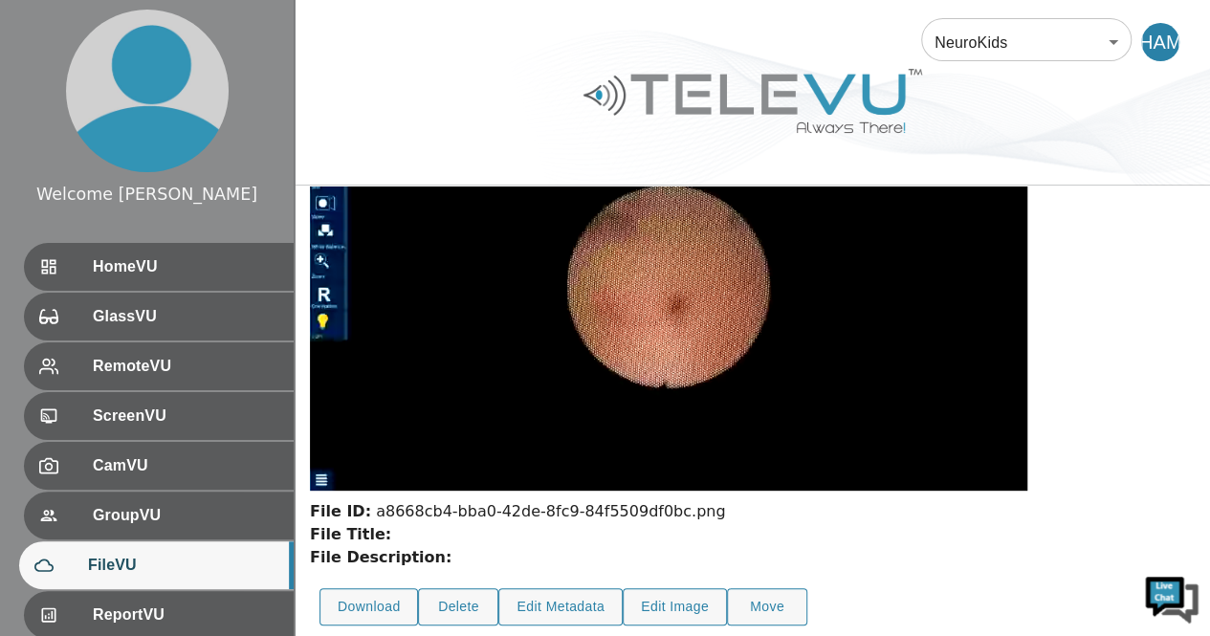
click at [452, 444] on img at bounding box center [668, 290] width 717 height 404
click at [321, 475] on img at bounding box center [668, 290] width 717 height 404
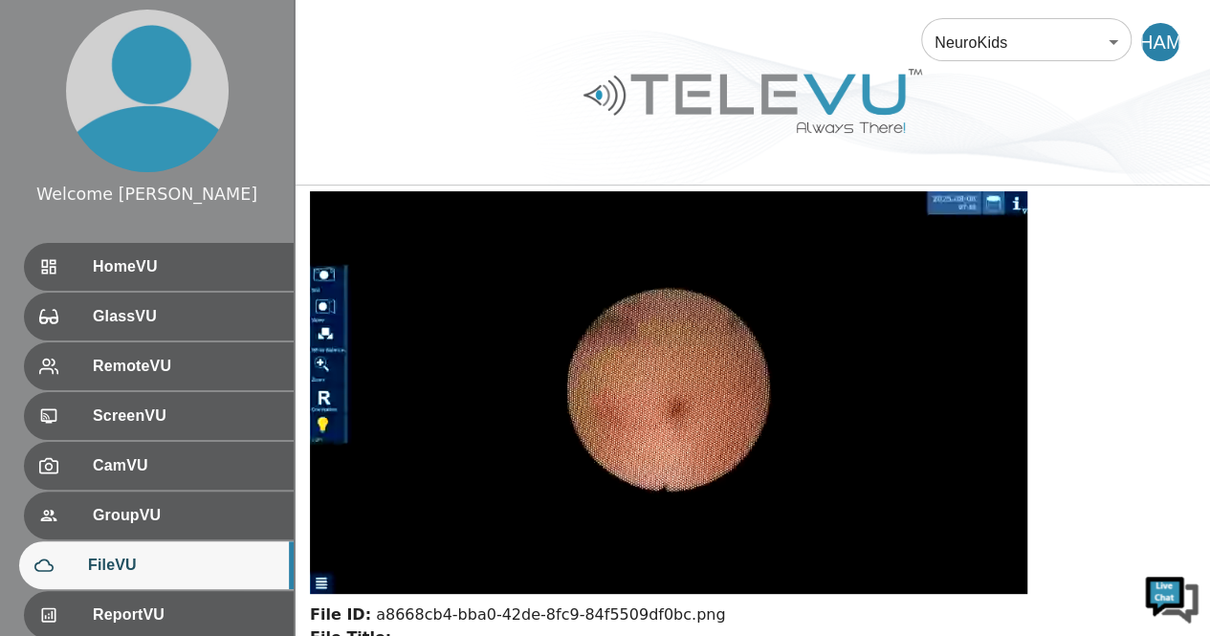
scroll to position [52, 0]
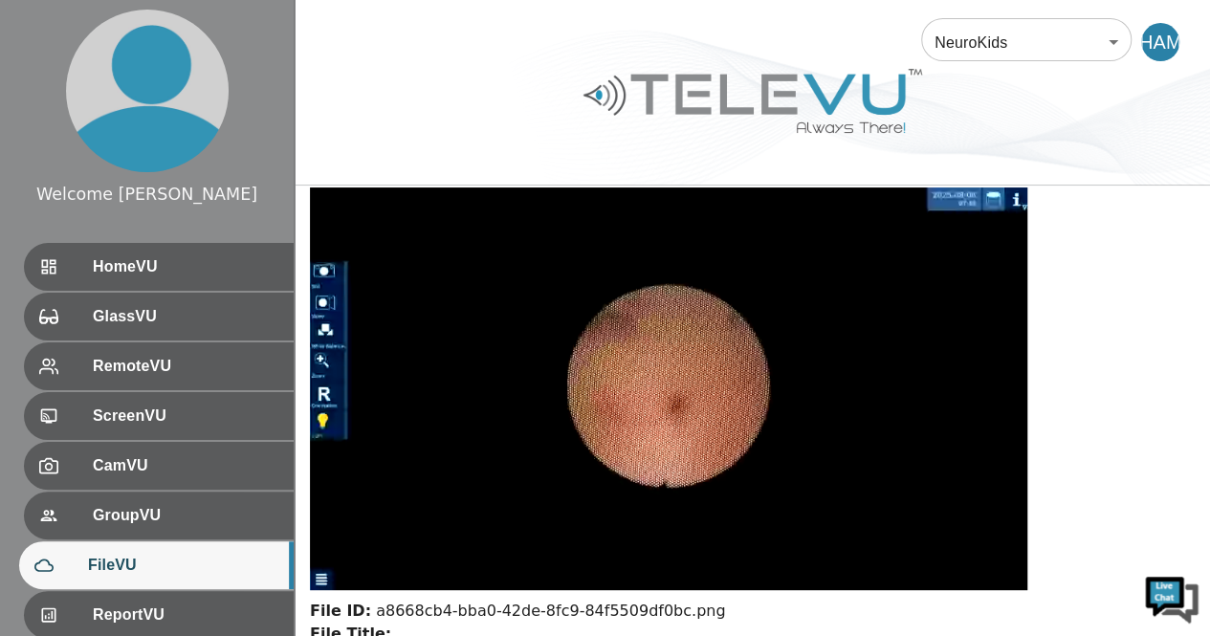
click at [318, 580] on img at bounding box center [668, 389] width 717 height 404
click at [420, 464] on img at bounding box center [668, 389] width 717 height 404
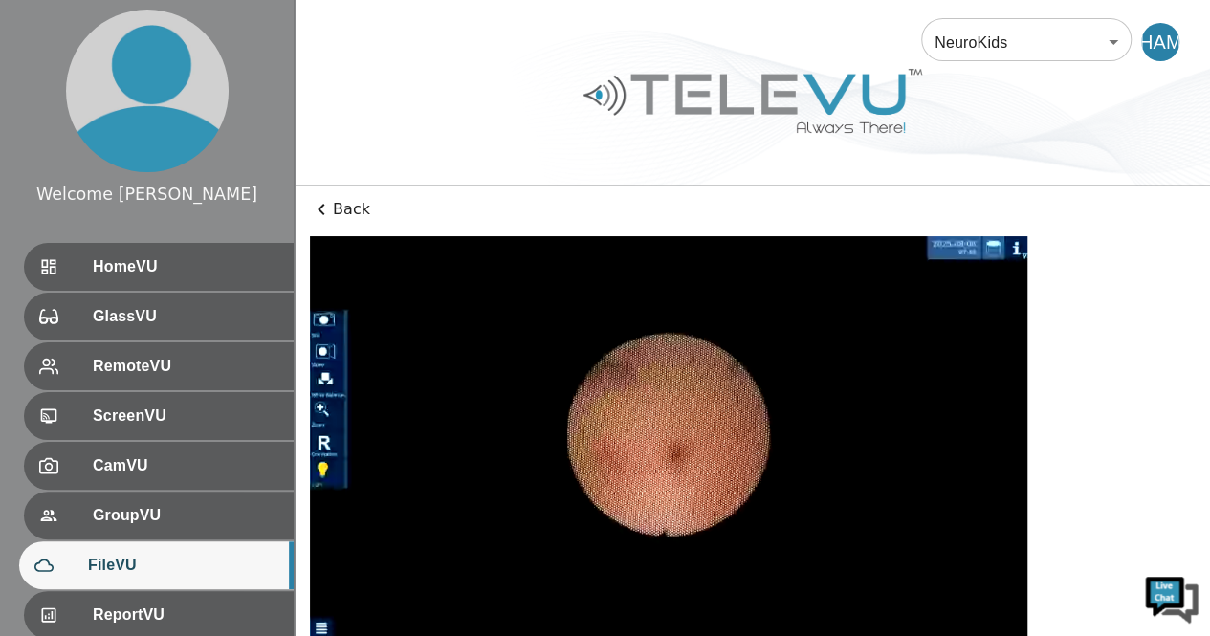
scroll to position [0, 0]
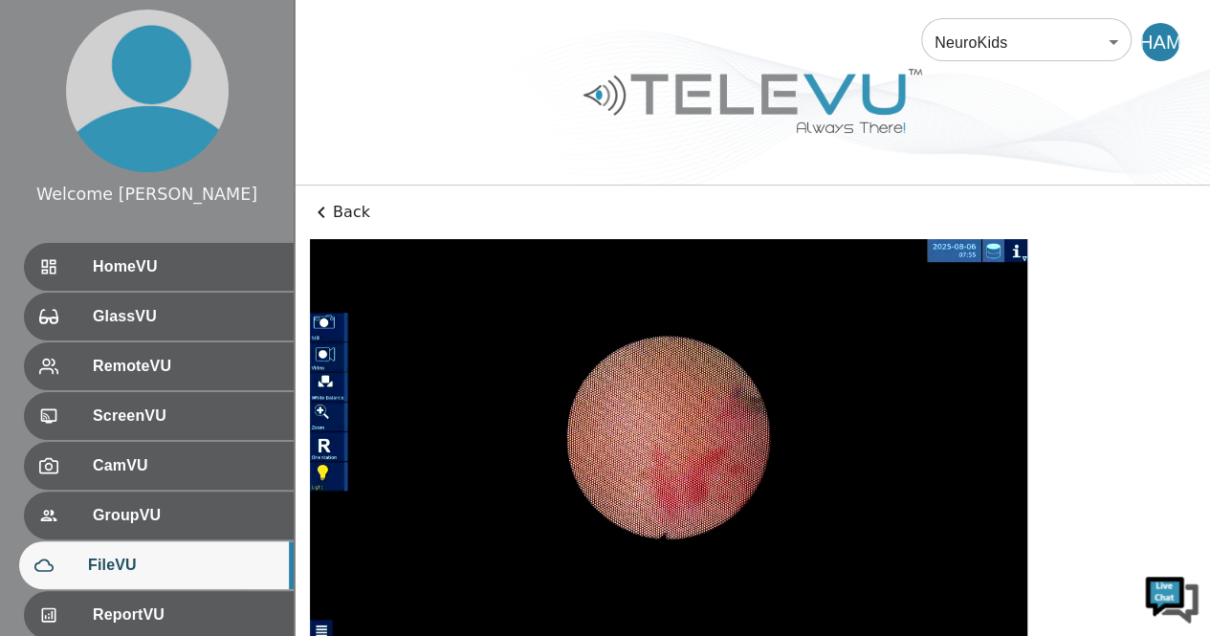
click at [761, 510] on img at bounding box center [668, 441] width 717 height 404
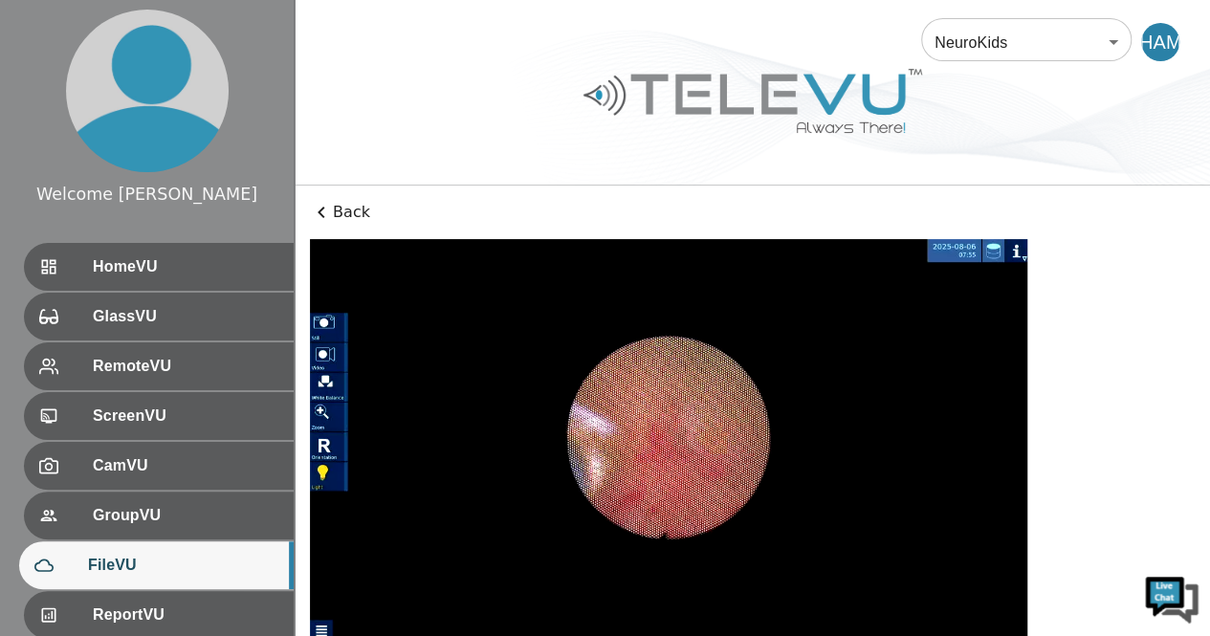
click at [615, 529] on img at bounding box center [668, 441] width 717 height 404
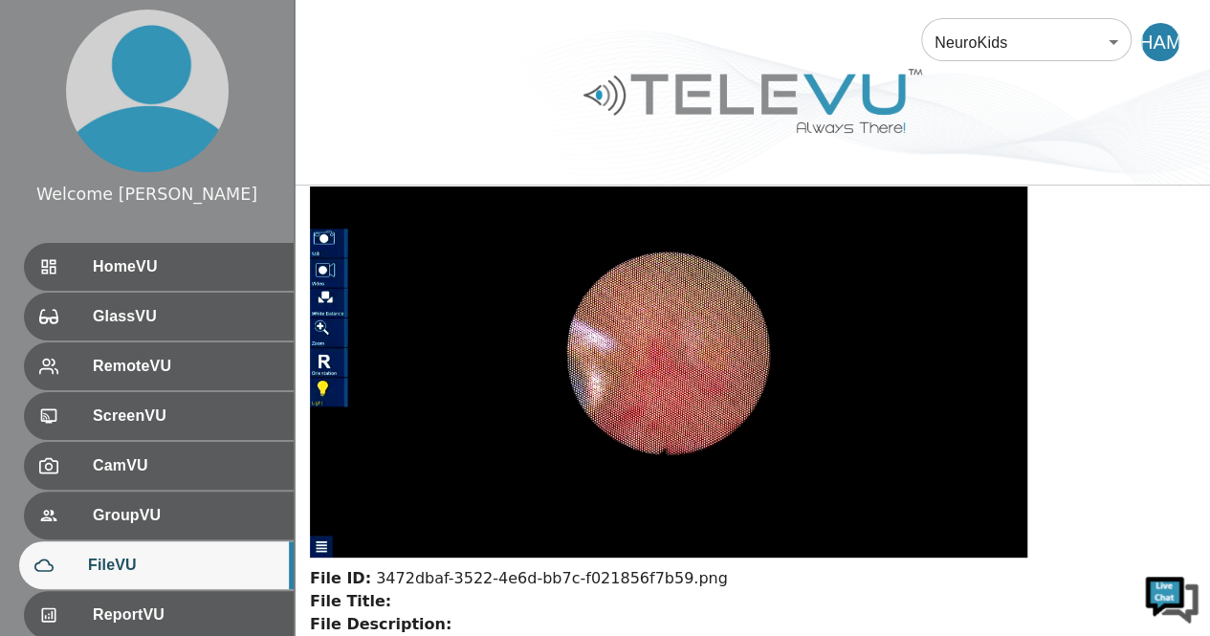
scroll to position [82, 0]
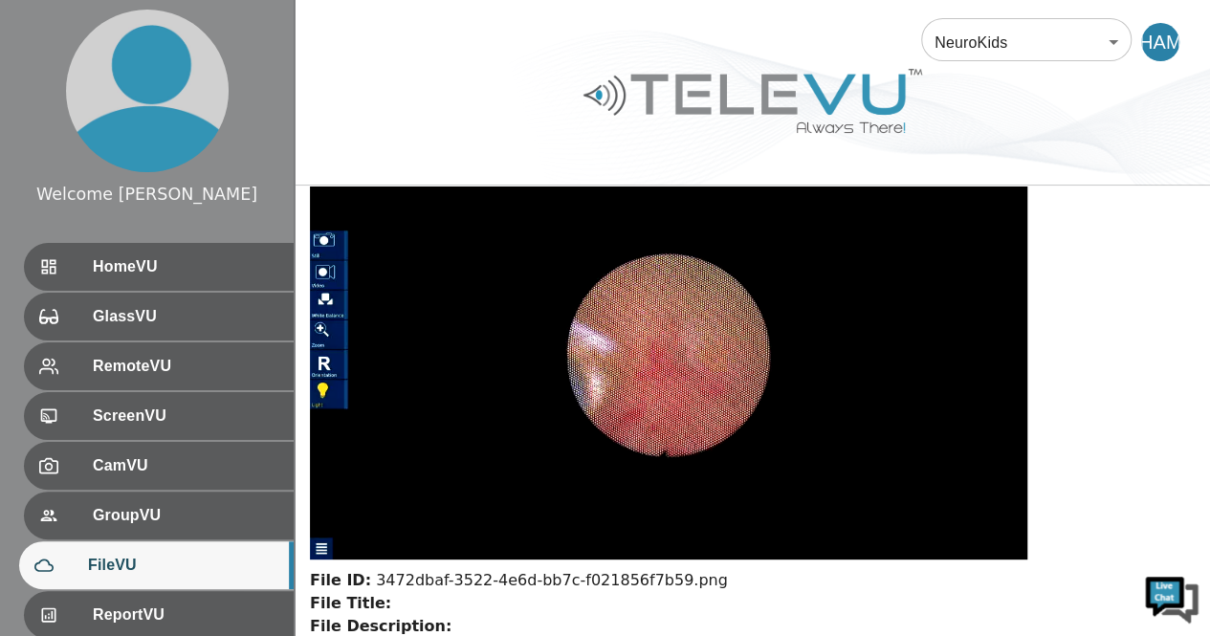
click at [742, 440] on img at bounding box center [668, 359] width 717 height 404
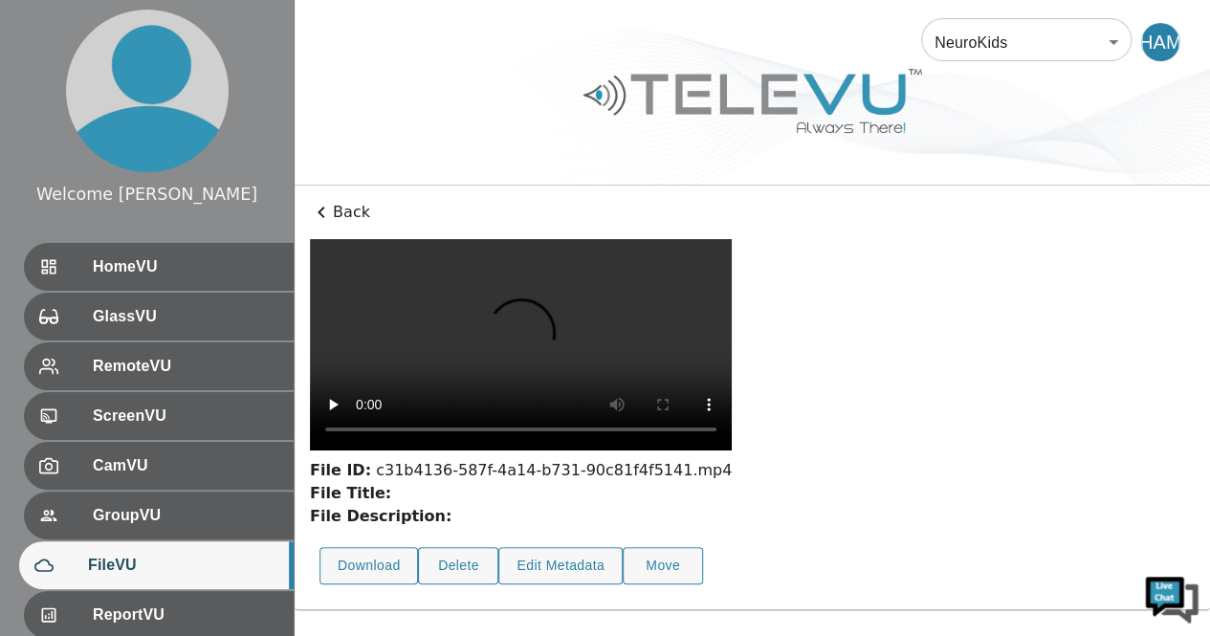
scroll to position [75, 0]
click at [583, 451] on video at bounding box center [521, 344] width 422 height 211
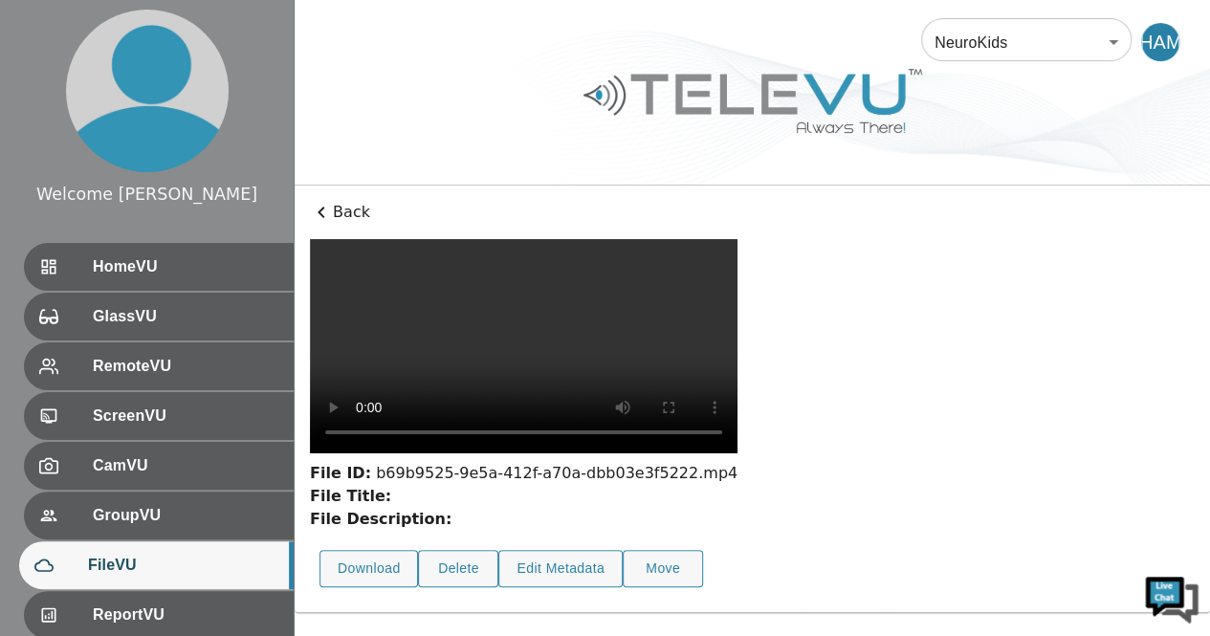
scroll to position [99, 0]
drag, startPoint x: 404, startPoint y: 521, endPoint x: 371, endPoint y: 377, distance: 148.0
click at [371, 377] on video at bounding box center [524, 346] width 428 height 214
drag, startPoint x: 966, startPoint y: 521, endPoint x: 429, endPoint y: 313, distance: 576.6
click at [429, 313] on video at bounding box center [524, 346] width 428 height 214
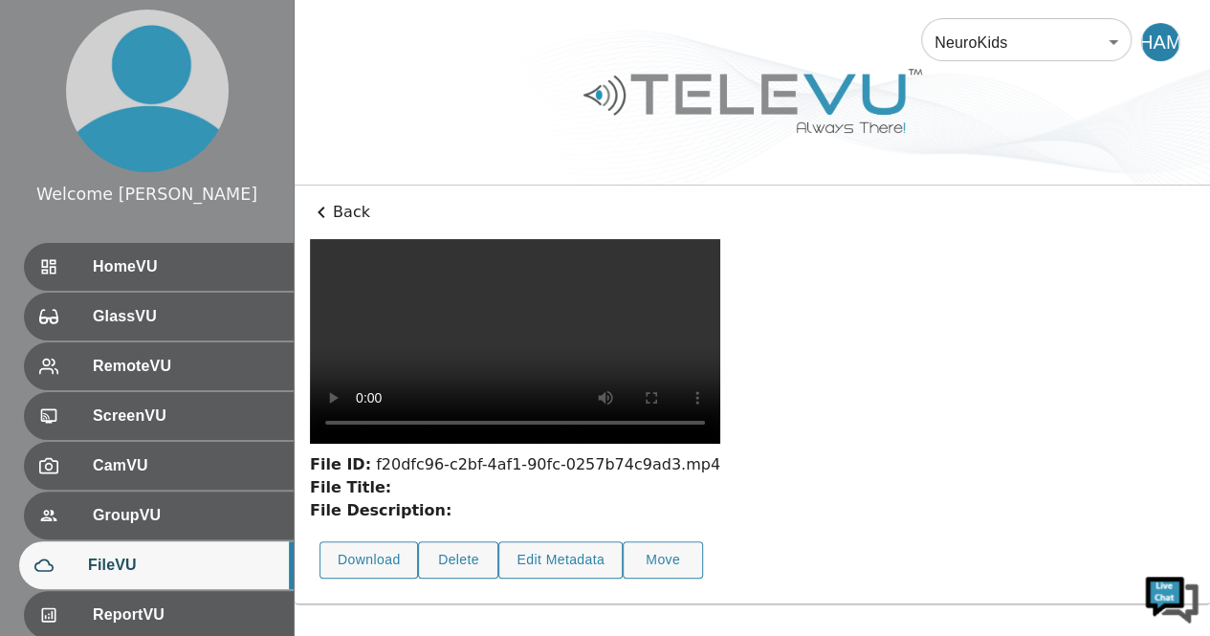
drag, startPoint x: 567, startPoint y: 618, endPoint x: 511, endPoint y: 527, distance: 107.0
click at [511, 444] on video at bounding box center [515, 341] width 410 height 205
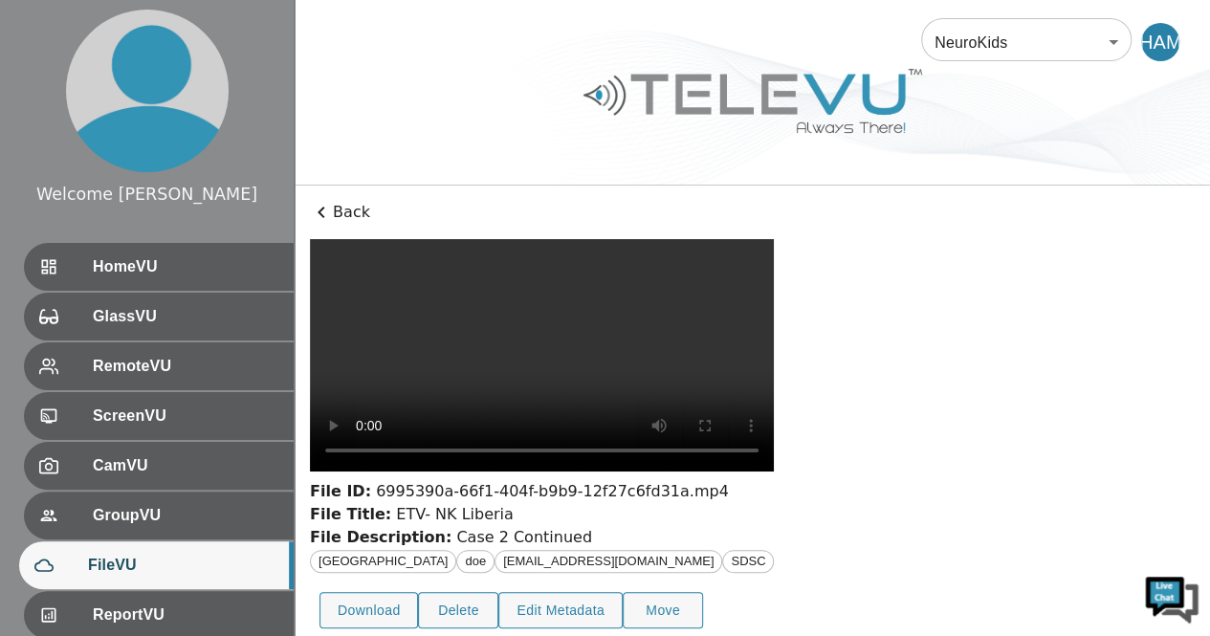
click at [759, 472] on video at bounding box center [542, 355] width 464 height 232
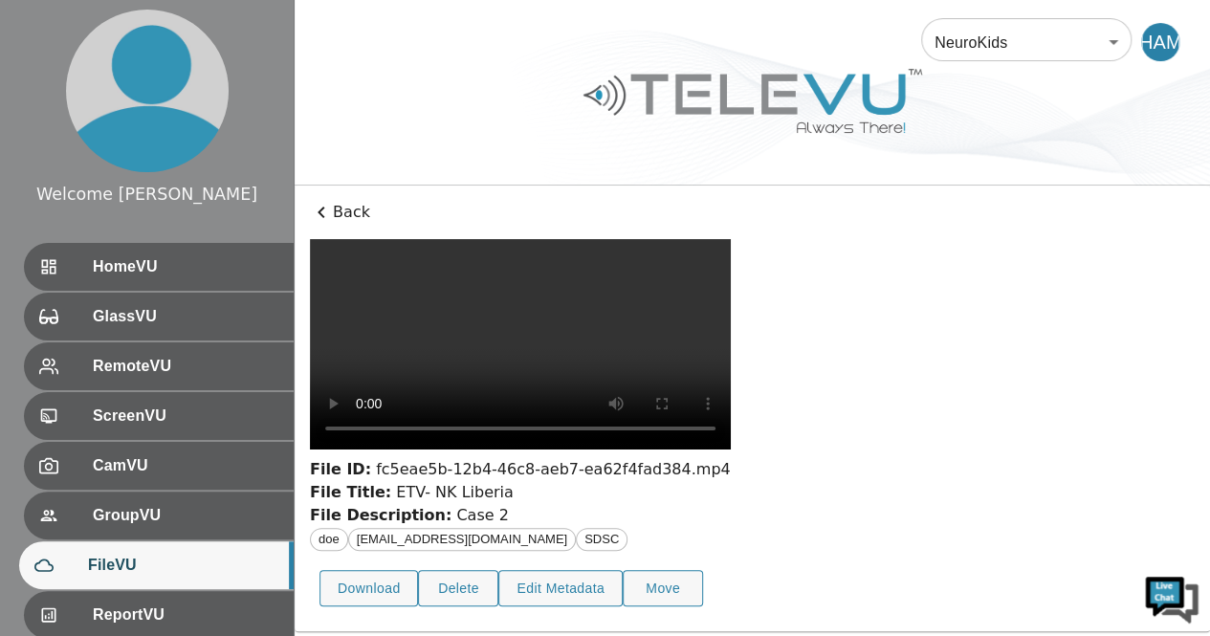
click at [434, 450] on video at bounding box center [520, 344] width 421 height 210
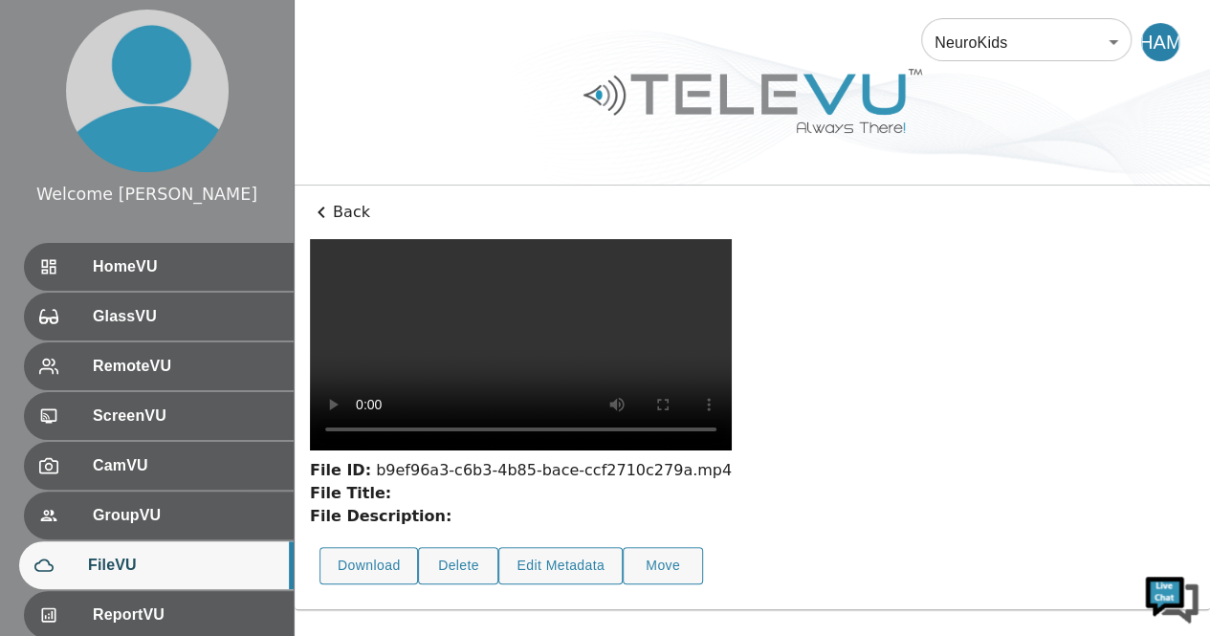
click at [606, 451] on video at bounding box center [521, 344] width 422 height 211
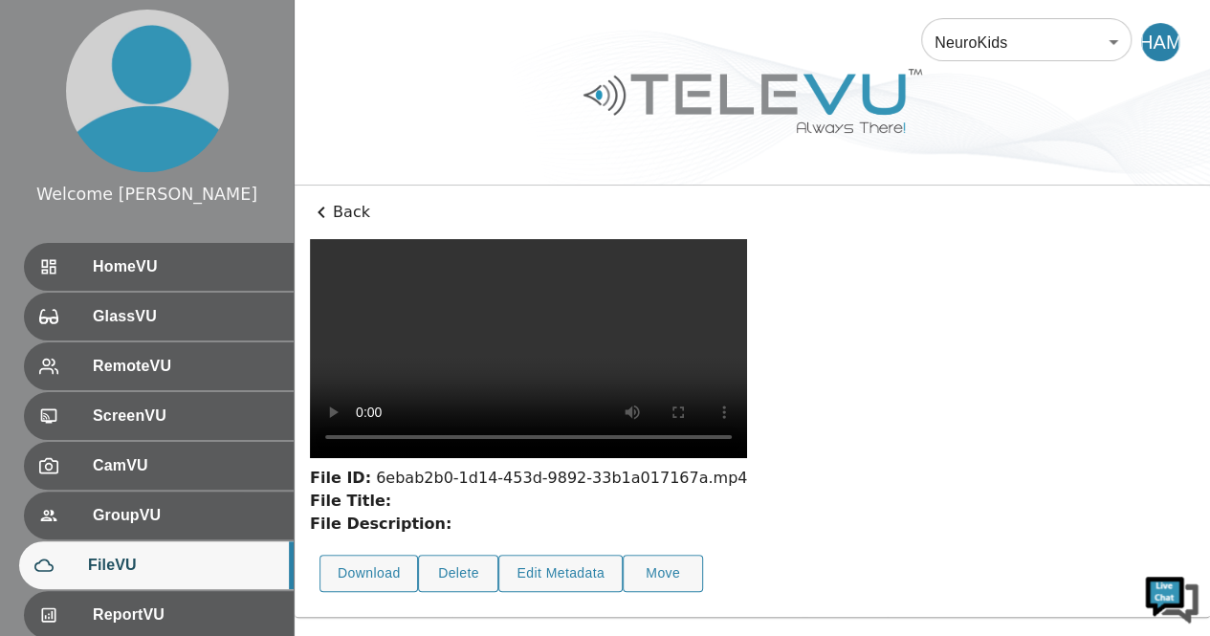
click at [747, 373] on video at bounding box center [528, 348] width 437 height 219
